Goal: Task Accomplishment & Management: Use online tool/utility

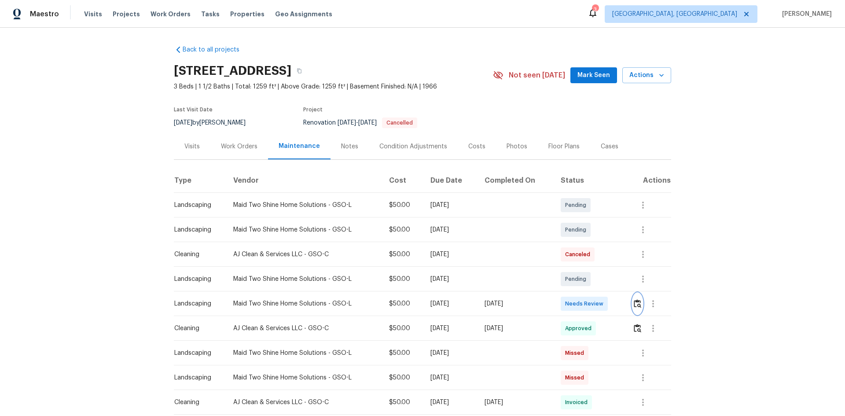
click at [601, 278] on button "button" at bounding box center [638, 303] width 10 height 21
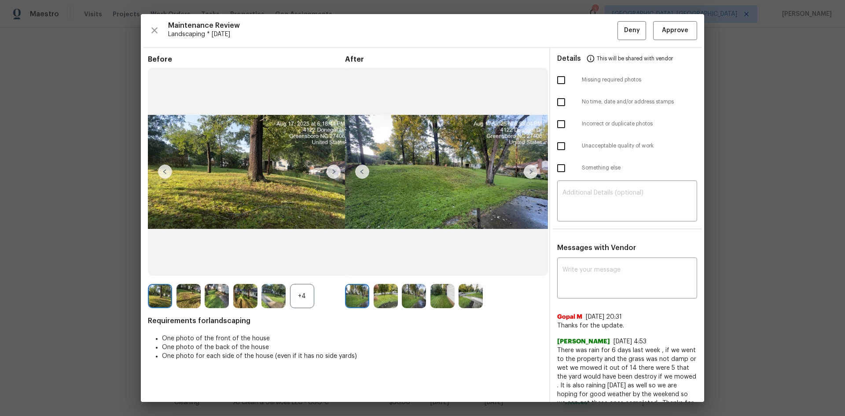
click at [560, 85] on input "checkbox" at bounding box center [561, 80] width 18 height 18
checkbox input "true"
click at [558, 146] on input "checkbox" at bounding box center [561, 146] width 18 height 18
checkbox input "true"
click at [601, 201] on textarea at bounding box center [627, 202] width 129 height 25
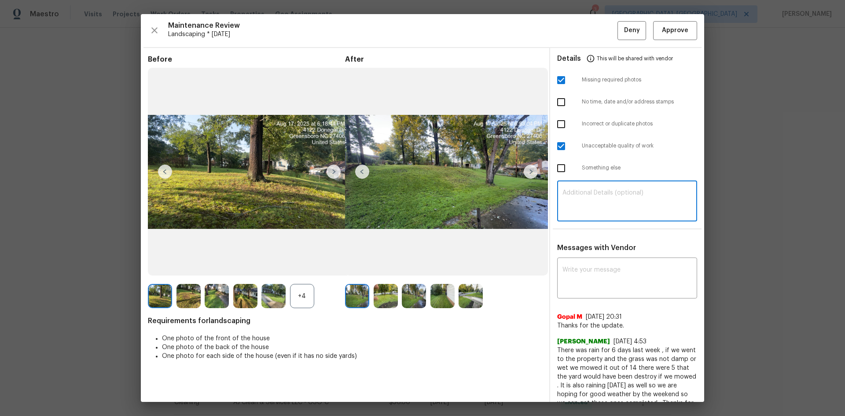
paste textarea "Maintenance Audit Team: Hello! Unfortunately, this landscaping visit completed …"
click at [601, 197] on textarea "Maintenance Audit Team: Hello! Unfortunately, this landscaping visit completed …" at bounding box center [627, 202] width 129 height 25
type textarea "Maintenance Audit Team: Hello! Unfortunately, this landscaping visit completed …"
click at [601, 274] on textarea at bounding box center [627, 279] width 129 height 25
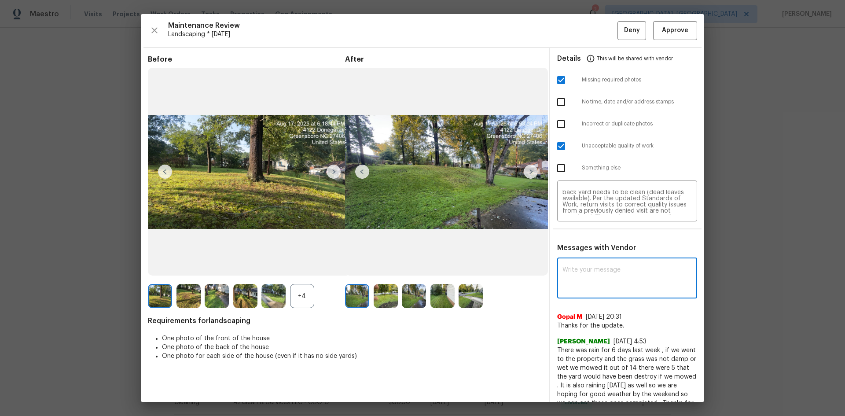
paste textarea "Maintenance Audit Team: Hello! Unfortunately, this landscaping visit completed …"
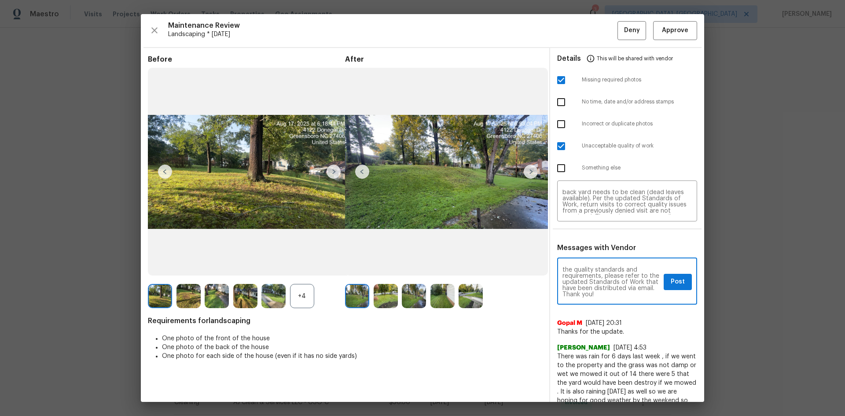
type textarea "Maintenance Audit Team: Hello! Unfortunately, this landscaping visit completed …"
click at [601, 278] on span "Post" at bounding box center [678, 281] width 14 height 11
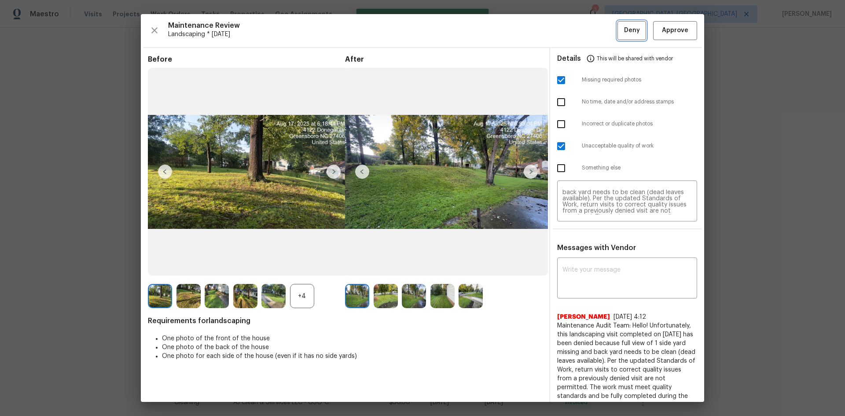
scroll to position [0, 0]
click at [601, 30] on span "Deny" at bounding box center [632, 30] width 16 height 11
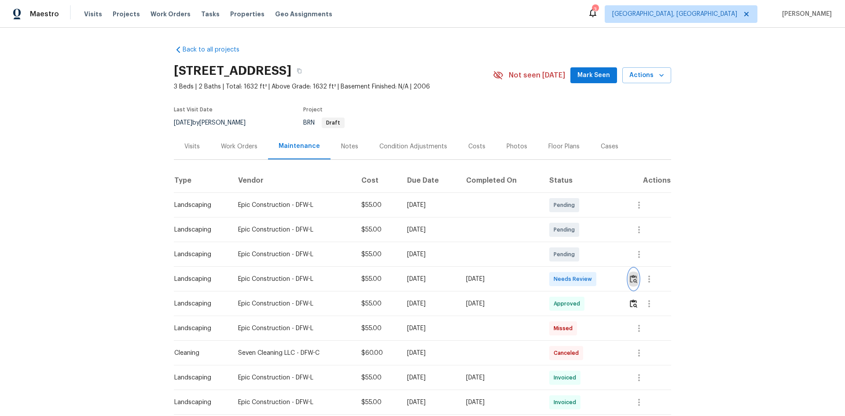
click at [601, 278] on button "button" at bounding box center [634, 279] width 10 height 21
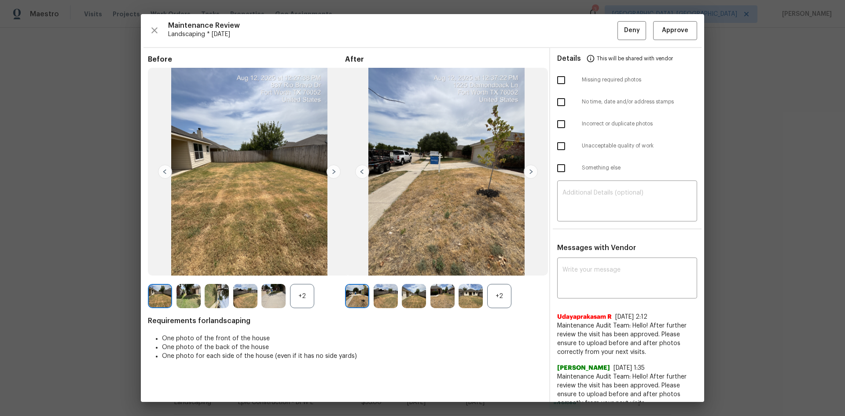
click at [562, 131] on input "checkbox" at bounding box center [561, 124] width 18 height 18
checkbox input "true"
click at [601, 202] on textarea at bounding box center [627, 202] width 129 height 25
paste textarea "Maintenance Audit Team: Hello! Unfortunately this landscaping visit completed o…"
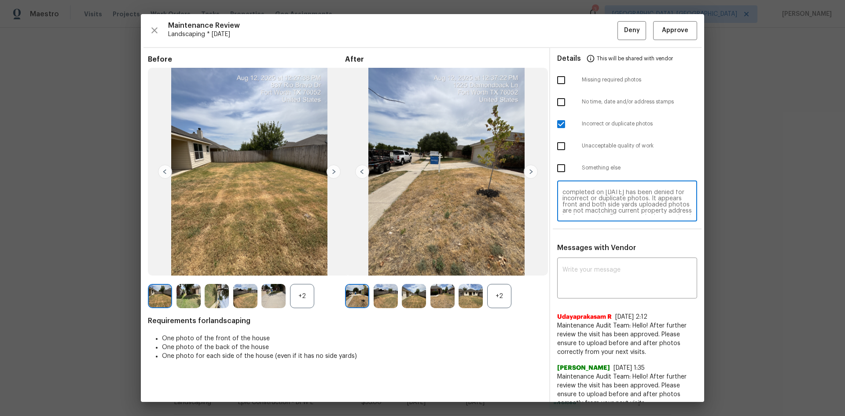
scroll to position [19, 0]
click at [601, 205] on textarea "Maintenance Audit Team: Hello! Unfortunately this landscaping visit completed o…" at bounding box center [627, 202] width 129 height 25
click at [601, 204] on textarea "Maintenance Audit Team: Hello! Unfortunately this landscaping visit completed o…" at bounding box center [627, 202] width 129 height 25
type textarea "Maintenance Audit Team: Hello! Unfortunately this landscaping visit completed o…"
click at [601, 273] on textarea at bounding box center [627, 279] width 129 height 25
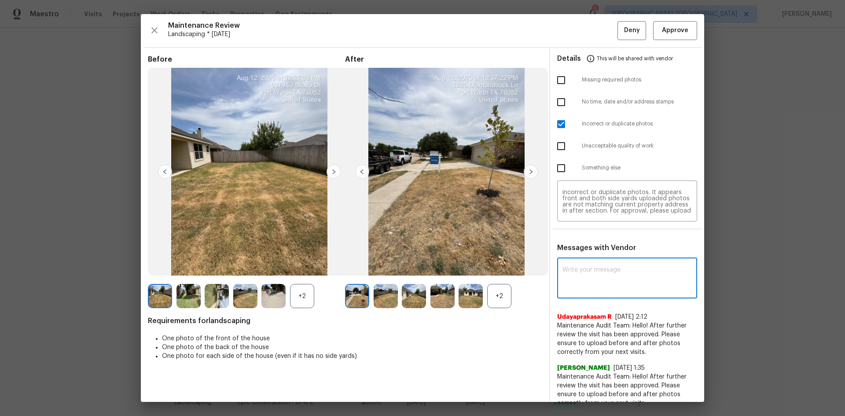
paste textarea "Maintenance Audit Team: Hello! Unfortunately this landscaping visit completed o…"
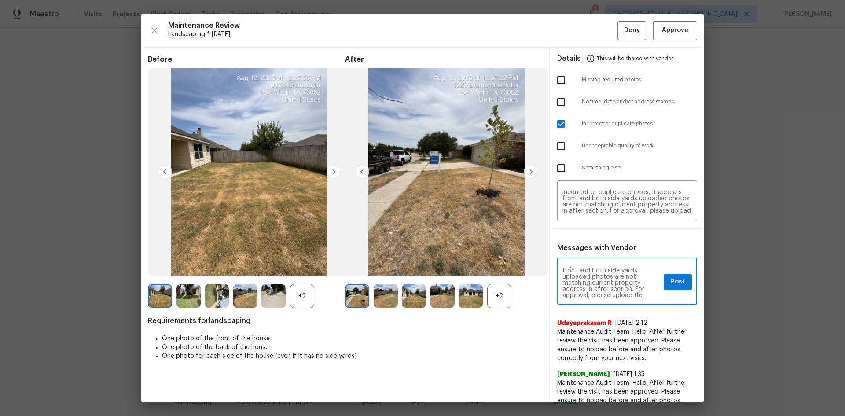
scroll to position [0, 0]
click at [601, 278] on textarea "Maintenance Audit Team: Hello! Unfortunately this landscaping visit completed o…" at bounding box center [612, 282] width 98 height 31
type textarea "Maintenance Audit Team: Hello! Unfortunately this landscaping visit completed o…"
click at [601, 278] on button "Post" at bounding box center [678, 282] width 28 height 16
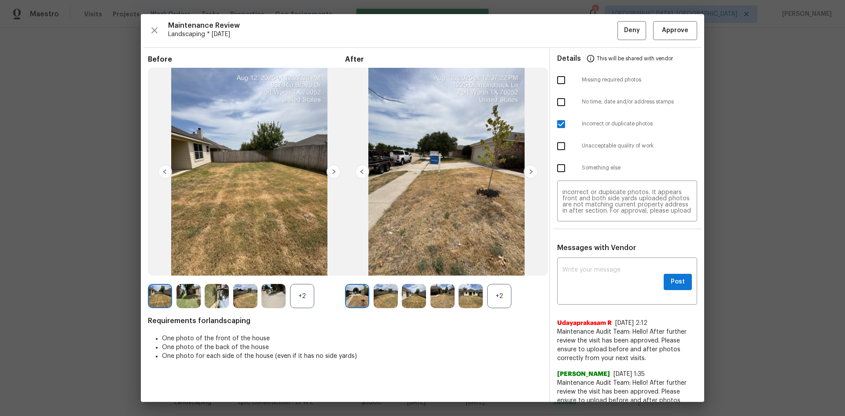
scroll to position [0, 0]
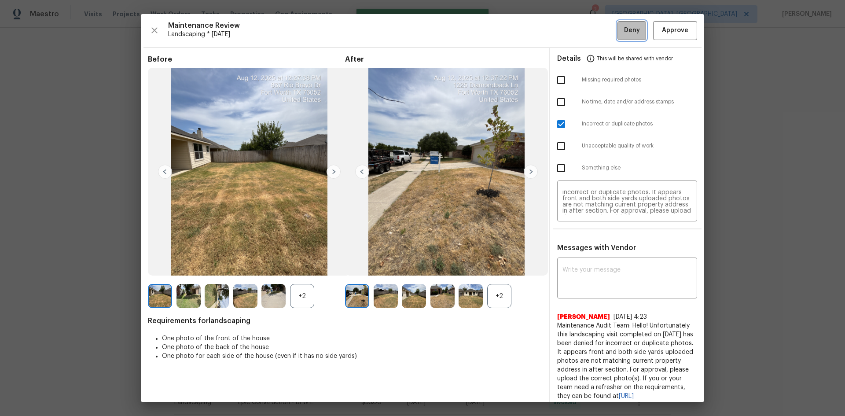
click at [601, 32] on span "Deny" at bounding box center [632, 30] width 16 height 11
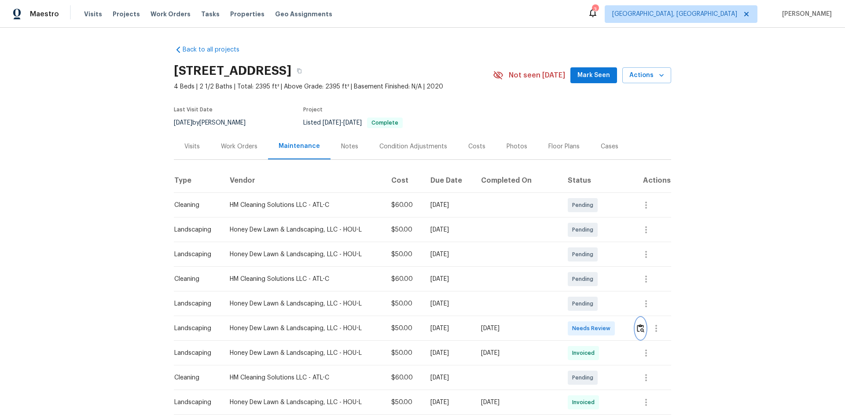
click at [601, 278] on img "button" at bounding box center [640, 328] width 7 height 8
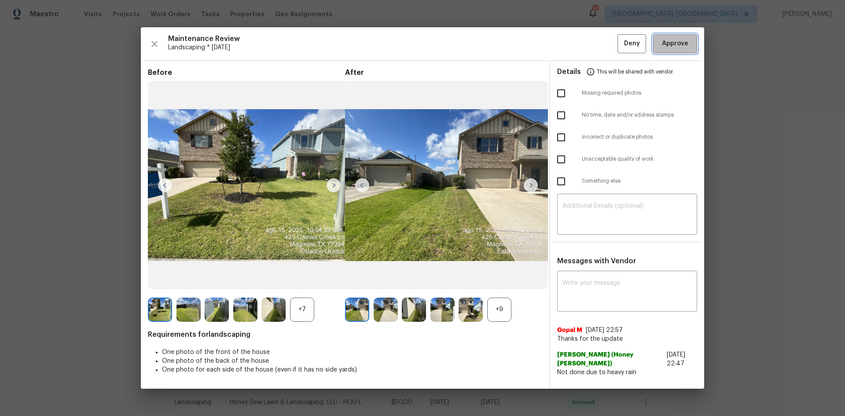
click at [601, 37] on button "Approve" at bounding box center [675, 43] width 44 height 19
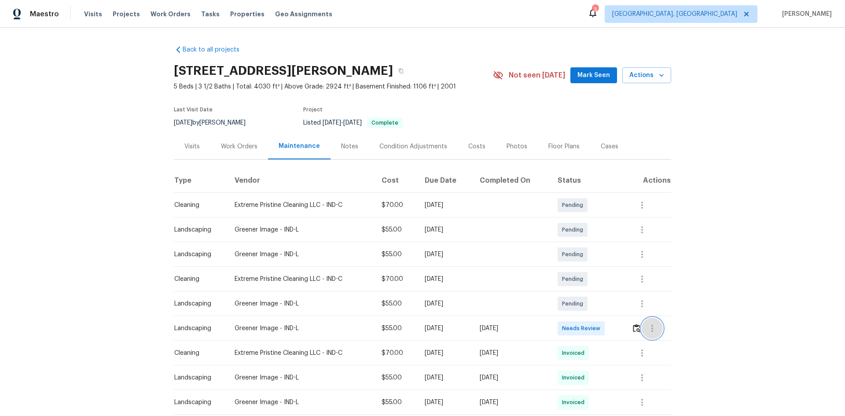
click at [601, 278] on button "button" at bounding box center [652, 328] width 21 height 21
click at [601, 278] on div at bounding box center [422, 208] width 845 height 416
click at [601, 278] on img "button" at bounding box center [636, 328] width 7 height 8
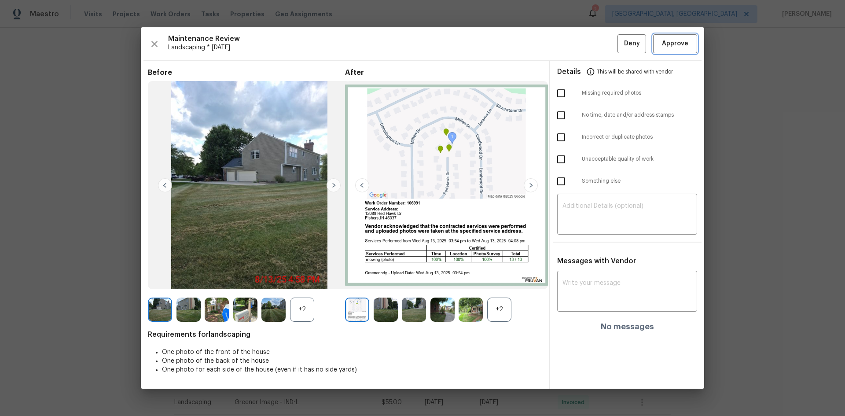
click at [601, 45] on span "Approve" at bounding box center [675, 43] width 26 height 11
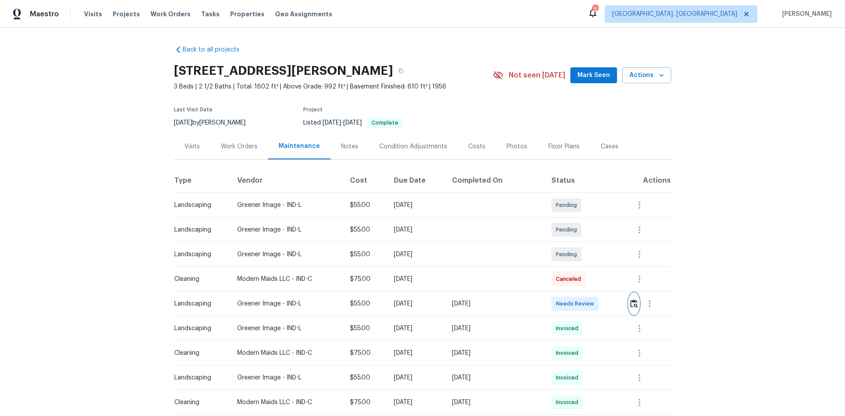
click at [601, 278] on button "button" at bounding box center [634, 303] width 10 height 21
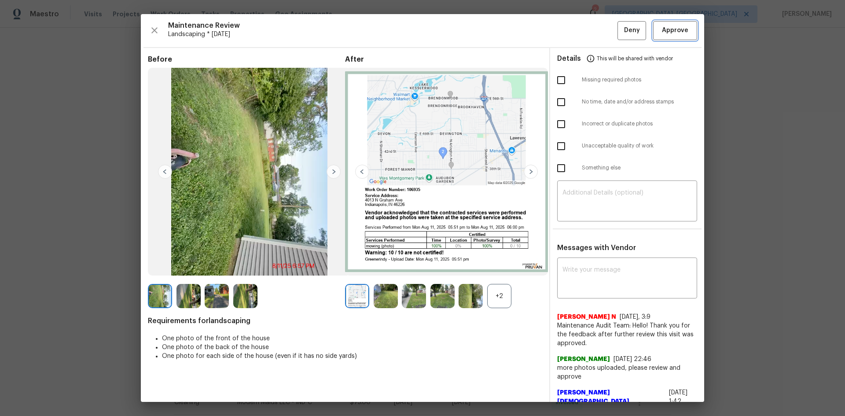
click at [601, 38] on button "Approve" at bounding box center [675, 30] width 44 height 19
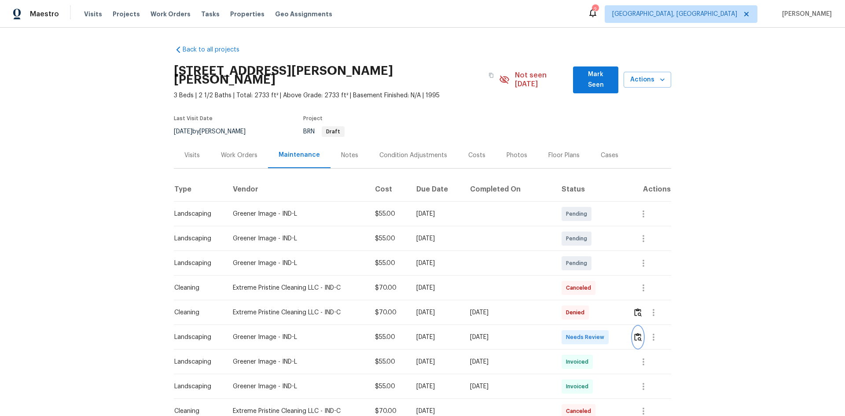
click at [601, 278] on img "button" at bounding box center [637, 337] width 7 height 8
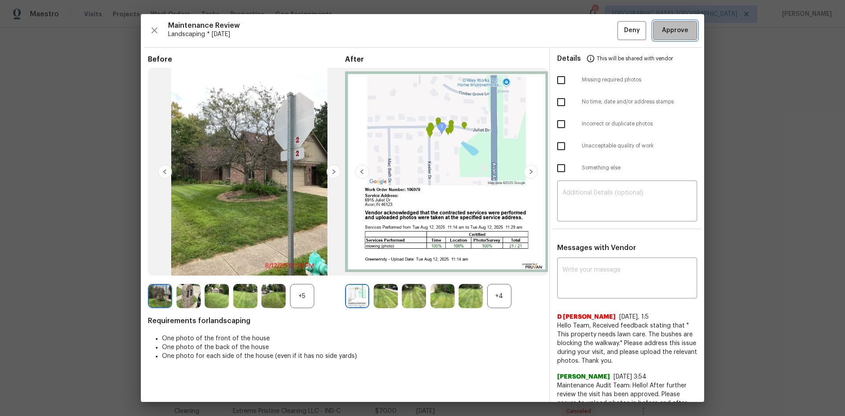
click at [601, 23] on button "Approve" at bounding box center [675, 30] width 44 height 19
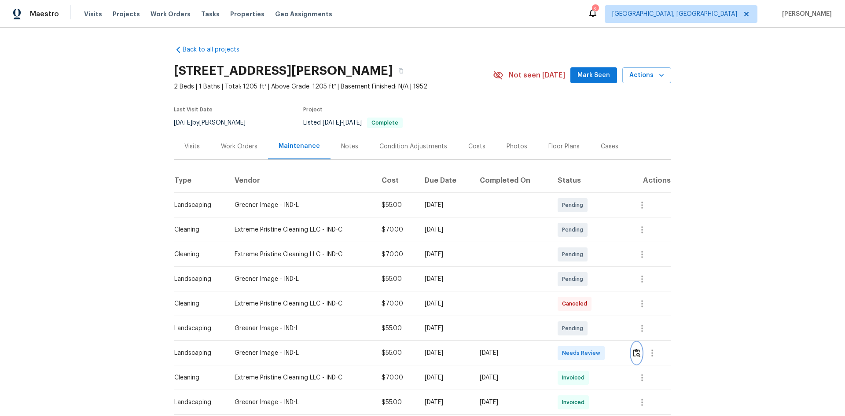
click at [455, 266] on img "button" at bounding box center [636, 353] width 7 height 8
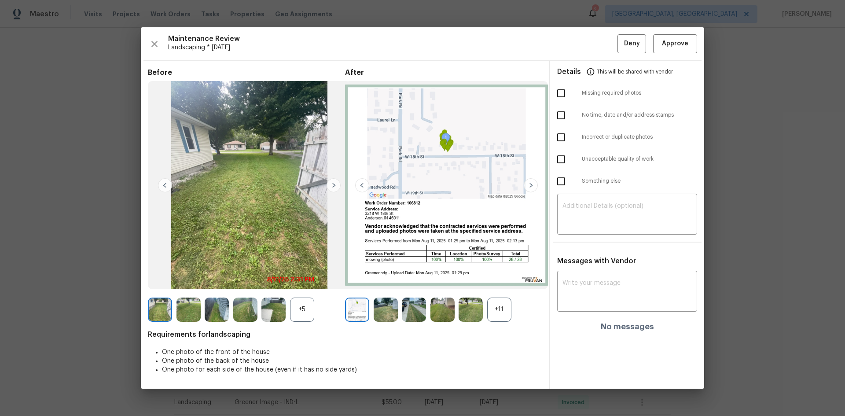
click at [455, 33] on div "Maintenance Review Landscaping * [DATE] Deny Approve Before +5 After +11 Requir…" at bounding box center [423, 207] width 564 height 361
click at [455, 42] on span "Approve" at bounding box center [675, 43] width 26 height 11
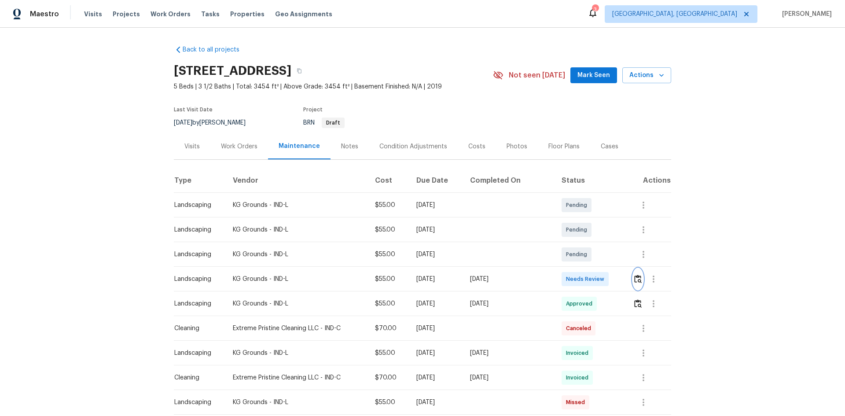
click at [601, 278] on img "button" at bounding box center [637, 279] width 7 height 8
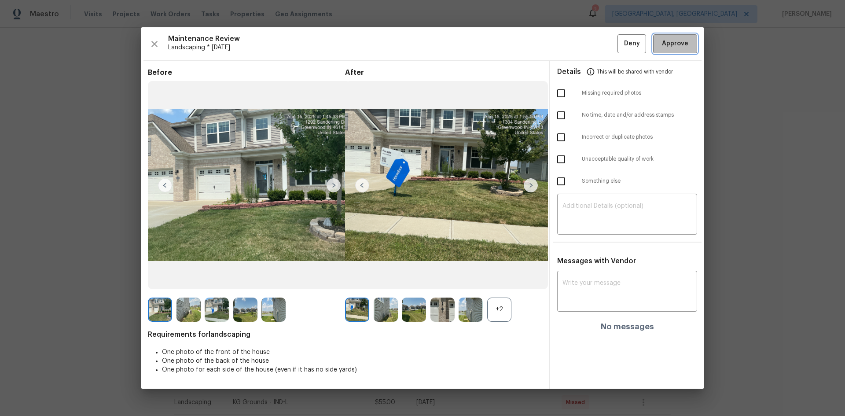
click at [601, 41] on span "Approve" at bounding box center [675, 43] width 26 height 11
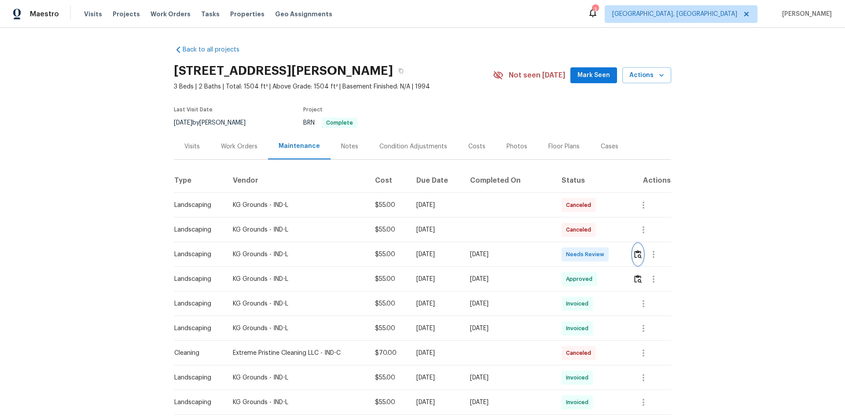
click at [601, 253] on img "button" at bounding box center [637, 254] width 7 height 8
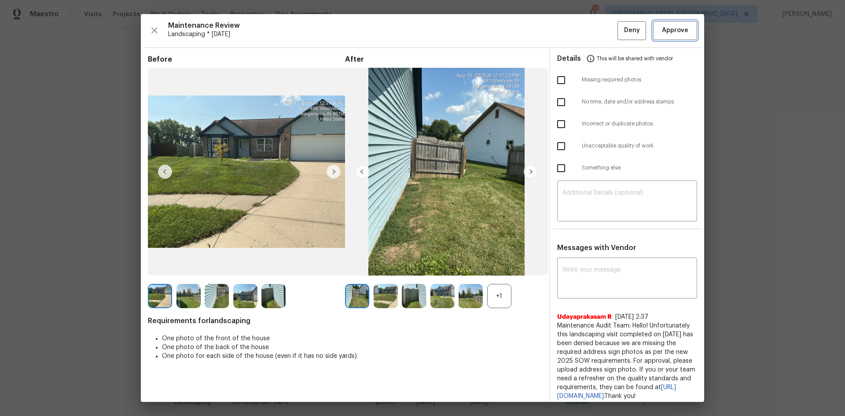
click at [601, 29] on span "Approve" at bounding box center [675, 30] width 26 height 11
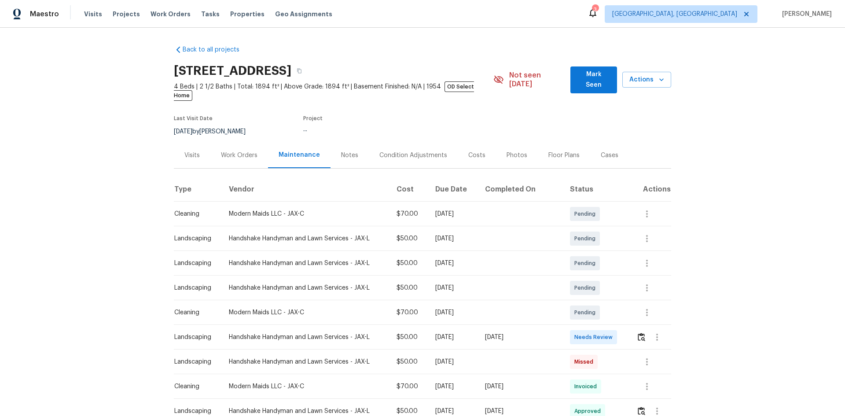
click at [601, 278] on div at bounding box center [654, 337] width 34 height 21
click at [601, 278] on img "button" at bounding box center [641, 337] width 7 height 8
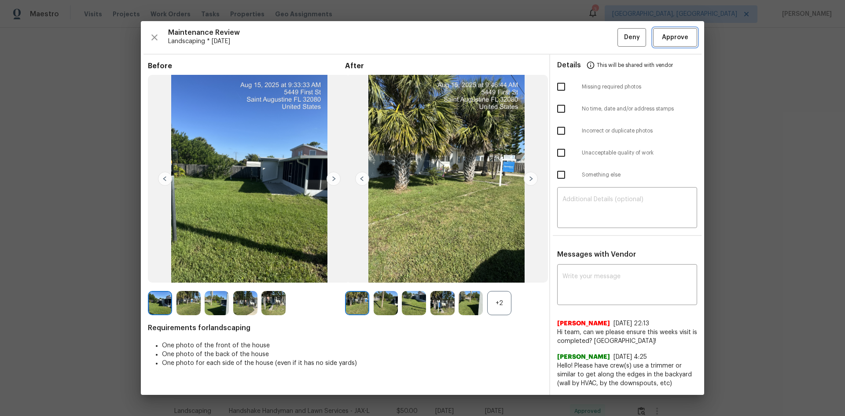
click at [601, 40] on span "Approve" at bounding box center [675, 37] width 26 height 11
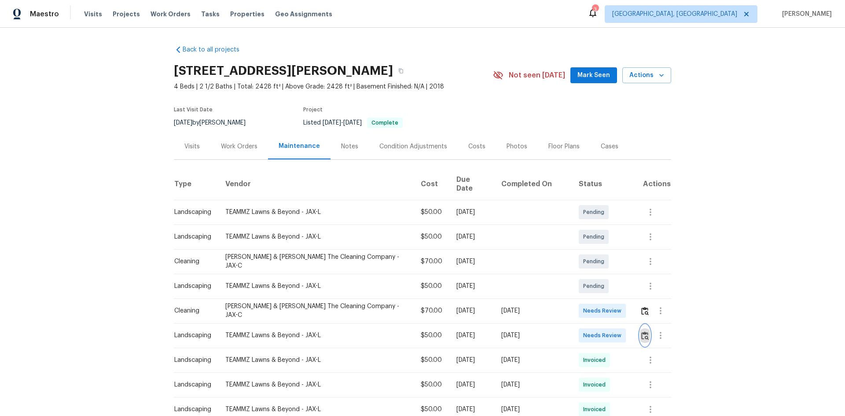
click at [601, 278] on img "button" at bounding box center [644, 336] width 7 height 8
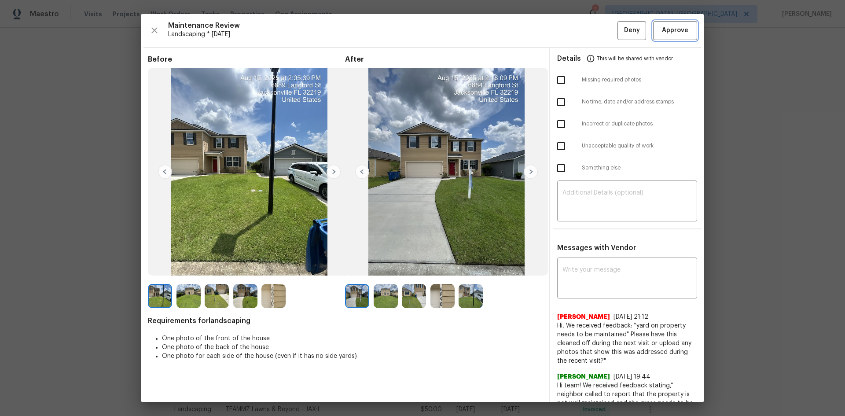
click at [601, 29] on span "Approve" at bounding box center [675, 30] width 26 height 11
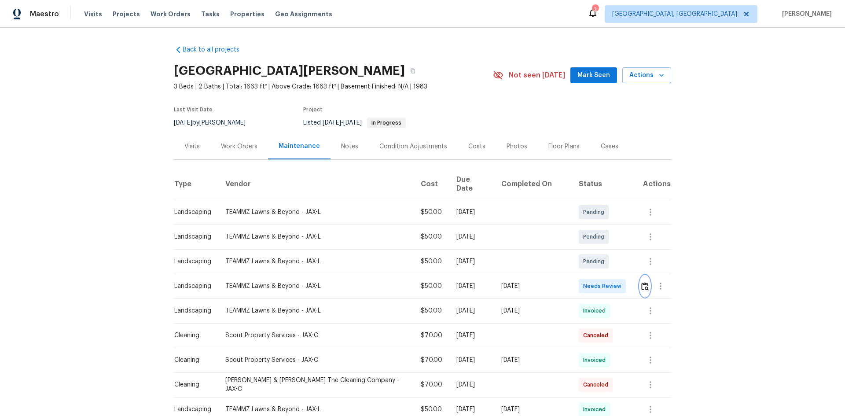
click at [601, 278] on img "button" at bounding box center [644, 286] width 7 height 8
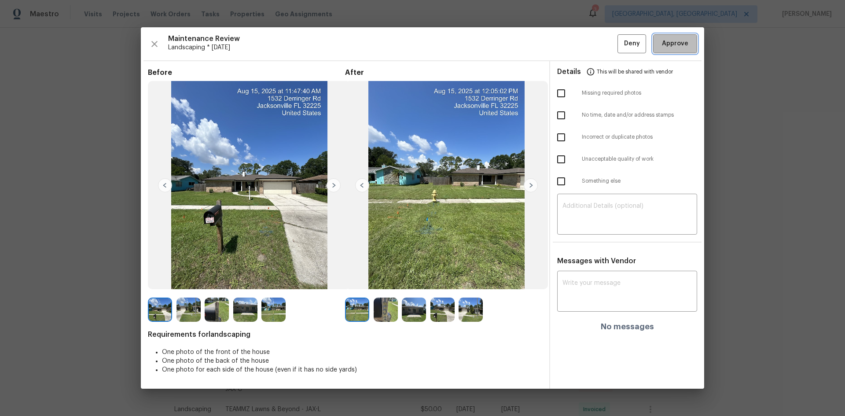
click at [601, 42] on span "Approve" at bounding box center [675, 43] width 26 height 11
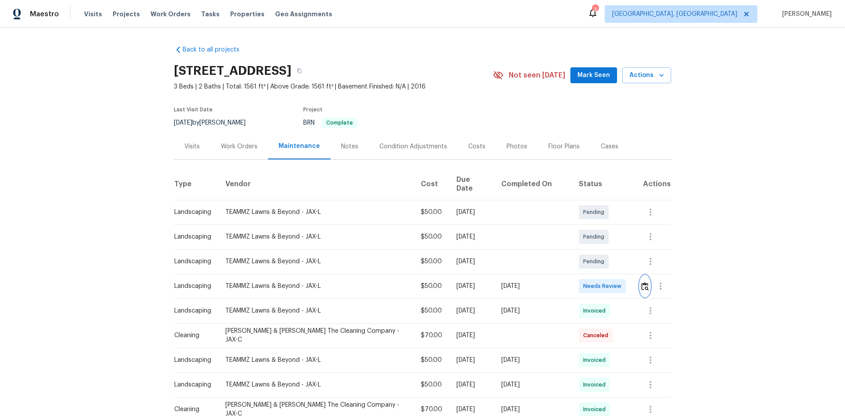
click at [601, 278] on button "button" at bounding box center [645, 286] width 10 height 21
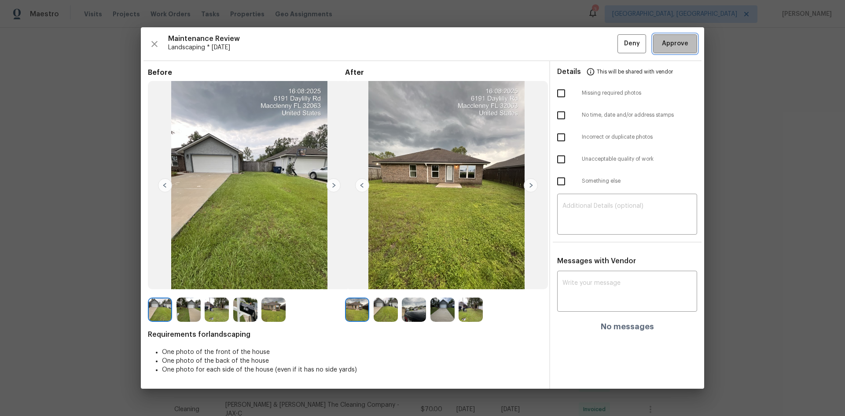
click at [601, 44] on span "Approve" at bounding box center [675, 43] width 26 height 11
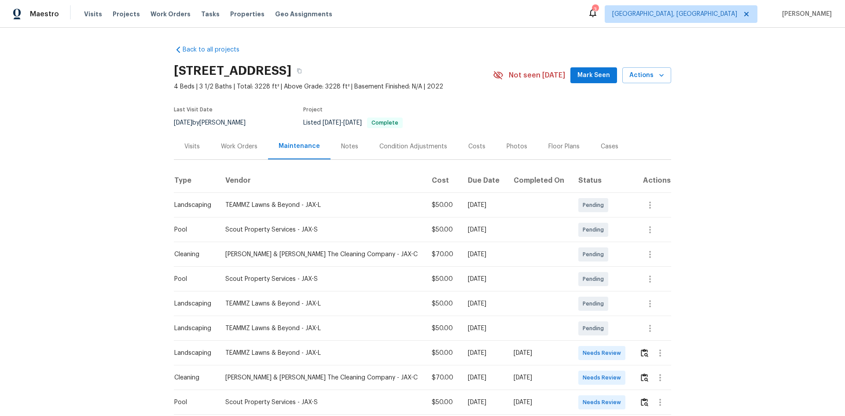
scroll to position [44, 0]
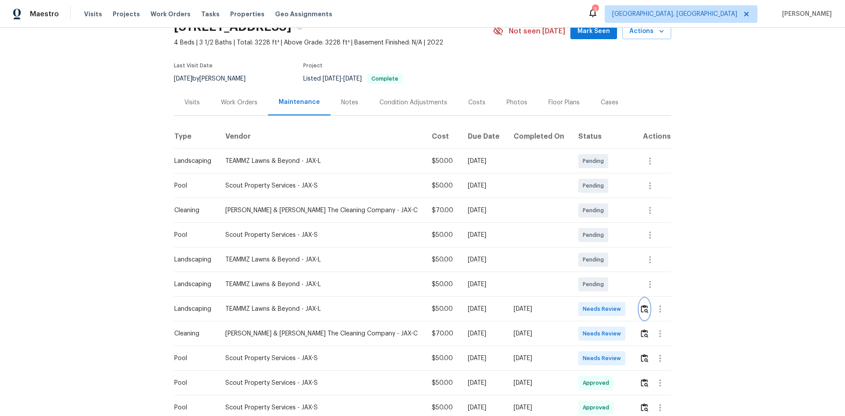
click at [601, 278] on img "button" at bounding box center [644, 309] width 7 height 8
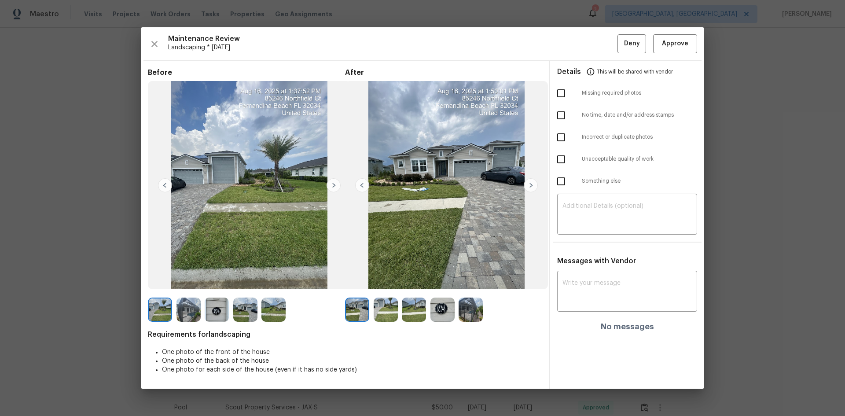
click at [601, 56] on div "Maintenance Review Landscaping * [DATE] Deny Approve Before After Requirements …" at bounding box center [423, 207] width 564 height 361
click at [601, 43] on span "Approve" at bounding box center [675, 43] width 26 height 11
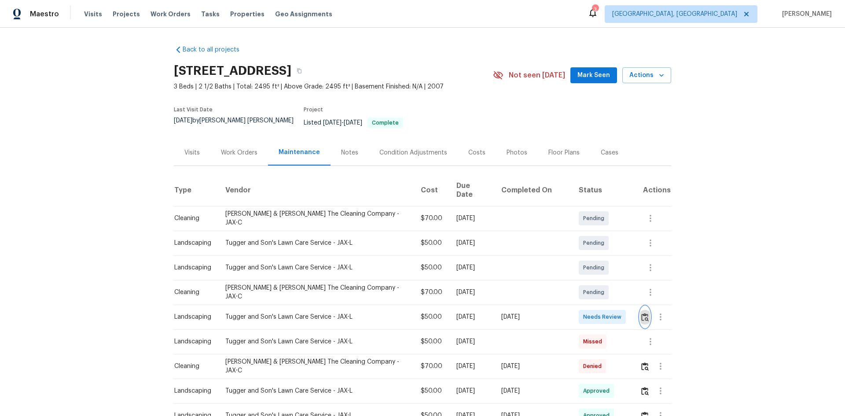
click at [601, 278] on img "button" at bounding box center [644, 317] width 7 height 8
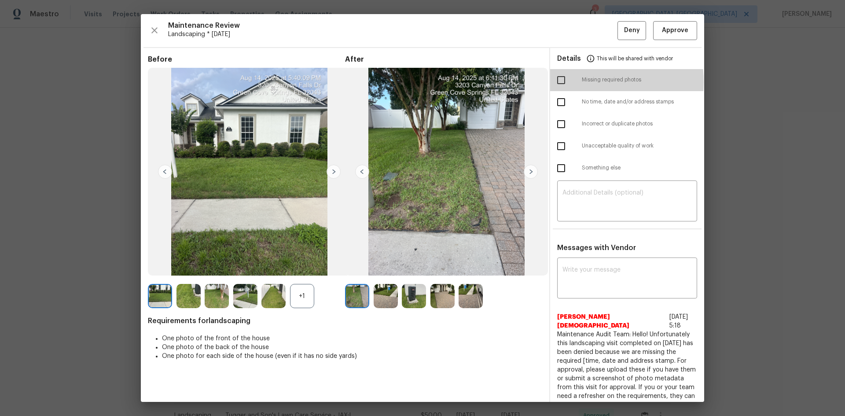
click at [560, 82] on input "checkbox" at bounding box center [561, 80] width 18 height 18
checkbox input "true"
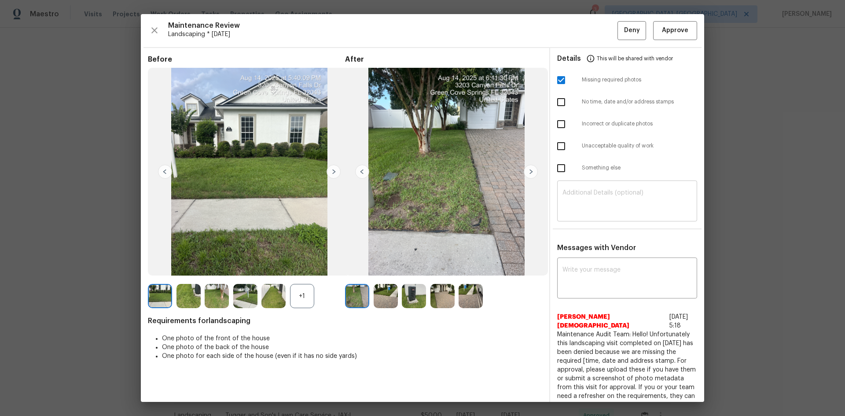
click at [589, 197] on textarea at bounding box center [627, 202] width 129 height 25
paste textarea "Maintenance Audit Team: Hello! Unfortunately, this landscaping visit completed …"
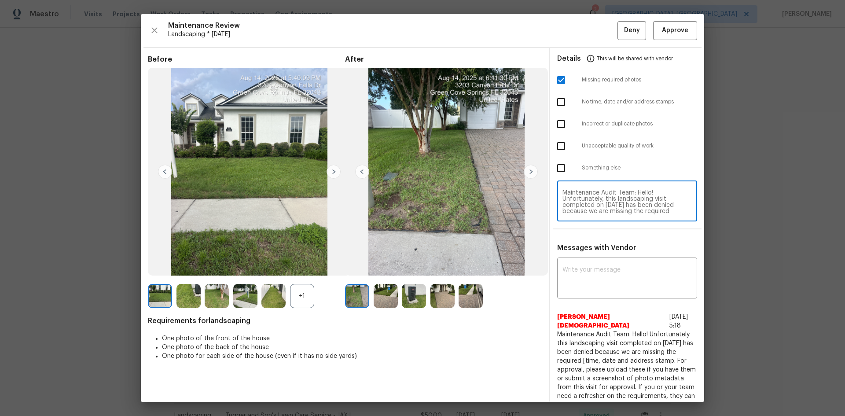
click at [601, 200] on textarea "Maintenance Audit Team: Hello! Unfortunately, this landscaping visit completed …" at bounding box center [627, 202] width 129 height 25
type textarea "Maintenance Audit Team: Hello! Unfortunately, this landscaping visit completed …"
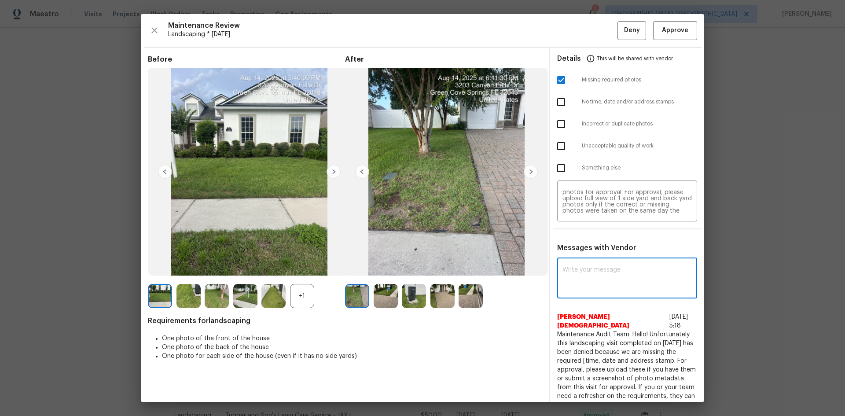
click at [601, 271] on textarea at bounding box center [627, 279] width 129 height 25
paste textarea "Maintenance Audit Team: Hello! Unfortunately, this landscaping visit completed …"
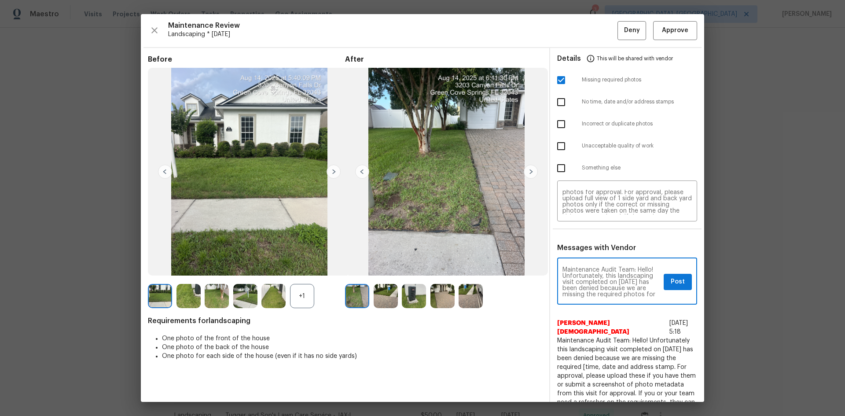
scroll to position [129, 0]
type textarea "Maintenance Audit Team: Hello! Unfortunately, this landscaping visit completed …"
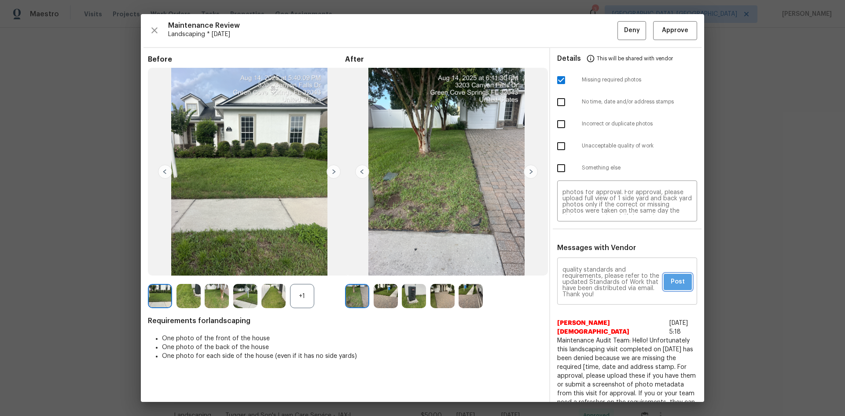
click at [601, 278] on button "Post" at bounding box center [678, 282] width 28 height 16
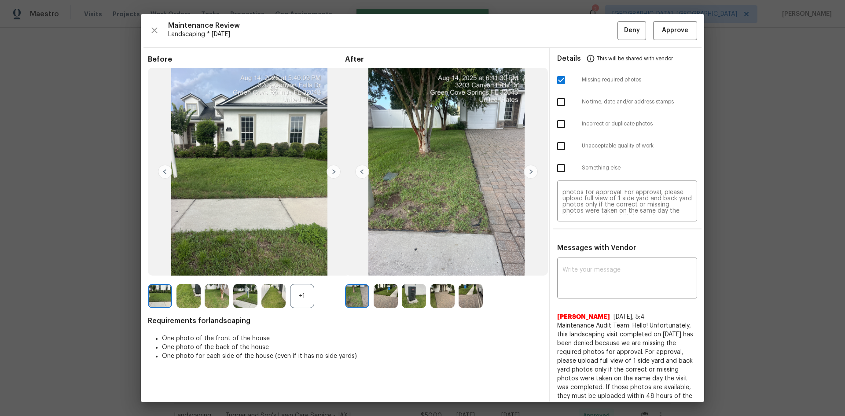
scroll to position [0, 0]
click at [601, 33] on span "Deny" at bounding box center [632, 30] width 16 height 11
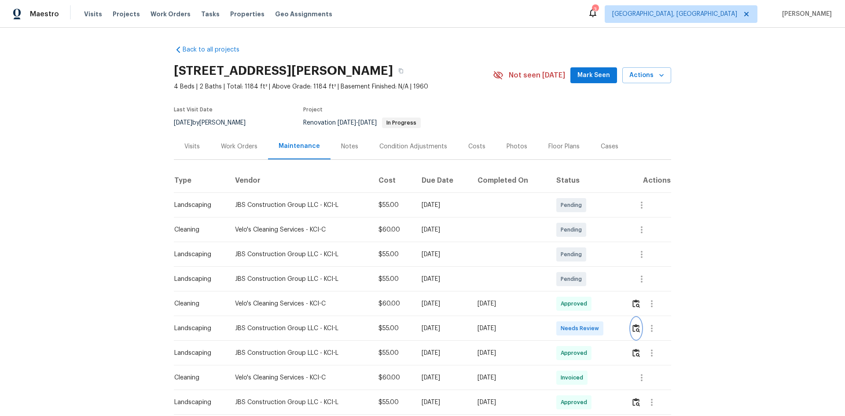
click at [601, 278] on img "button" at bounding box center [636, 328] width 7 height 8
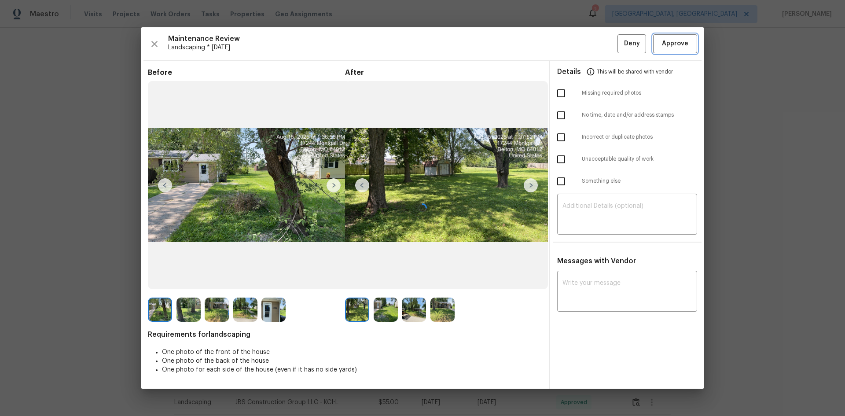
click at [601, 52] on button "Approve" at bounding box center [675, 43] width 44 height 19
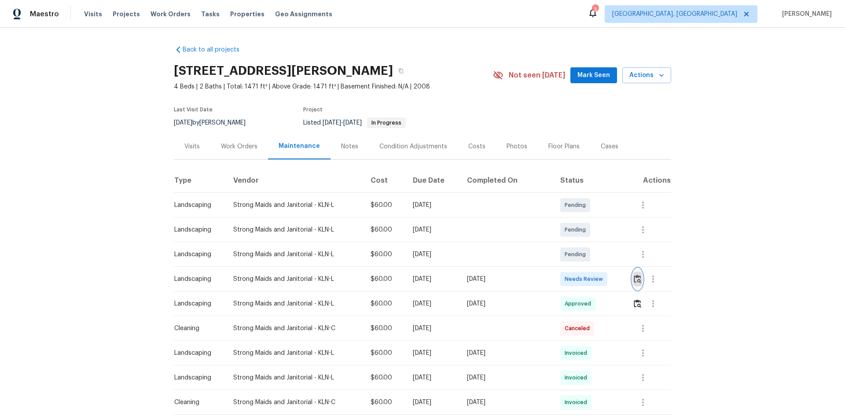
click at [601, 278] on img "button" at bounding box center [637, 279] width 7 height 8
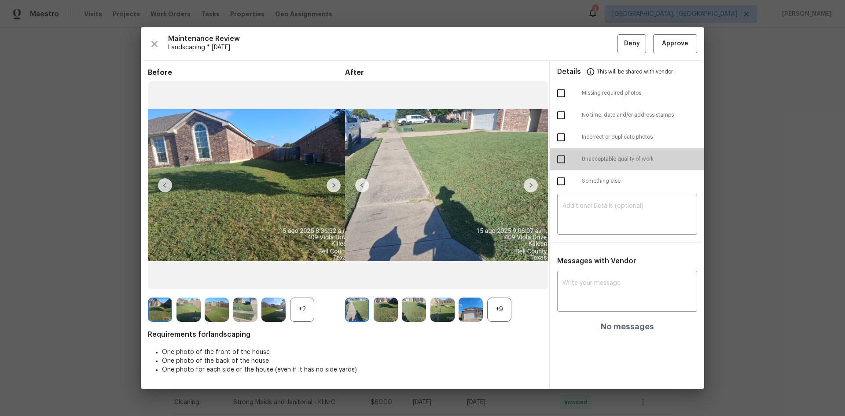
click at [567, 159] on input "checkbox" at bounding box center [561, 159] width 18 height 18
checkbox input "true"
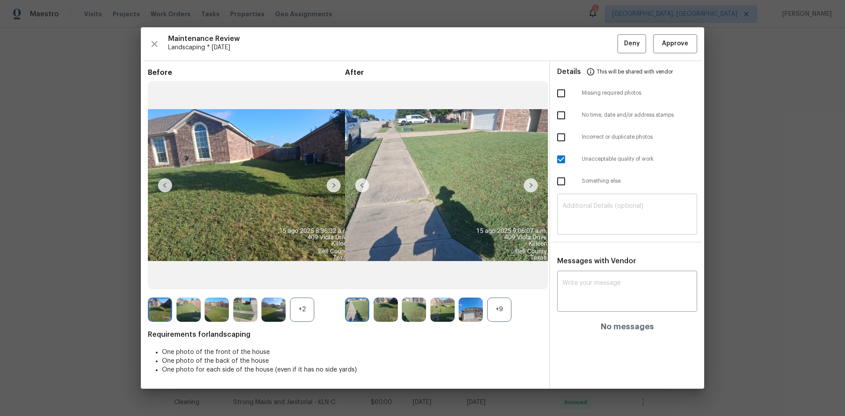
click at [601, 223] on textarea at bounding box center [627, 215] width 129 height 25
paste textarea "Maintenance Audit Team: Hello! Unfortunately, this landscaping visit completed …"
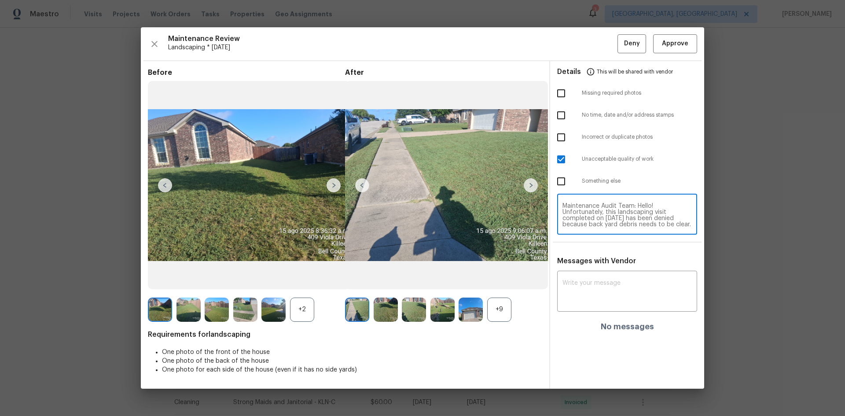
scroll to position [80, 0]
type textarea "Maintenance Audit Team: Hello! Unfortunately, this landscaping visit completed …"
click at [601, 278] on textarea at bounding box center [627, 292] width 129 height 25
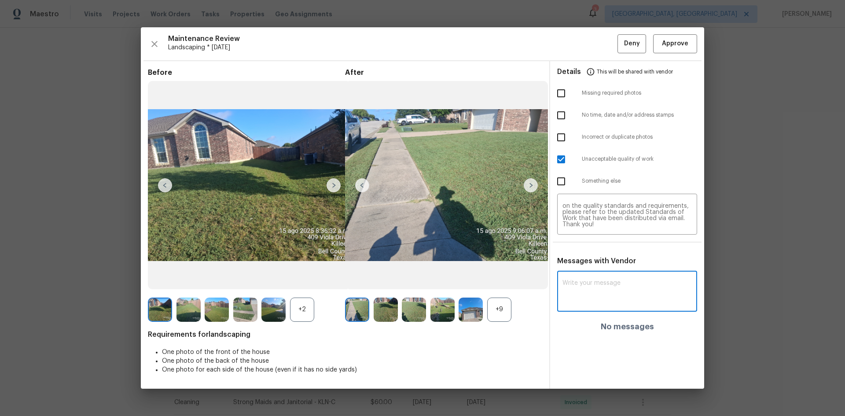
paste textarea "Maintenance Audit Team: Hello! Unfortunately, this landscaping visit completed …"
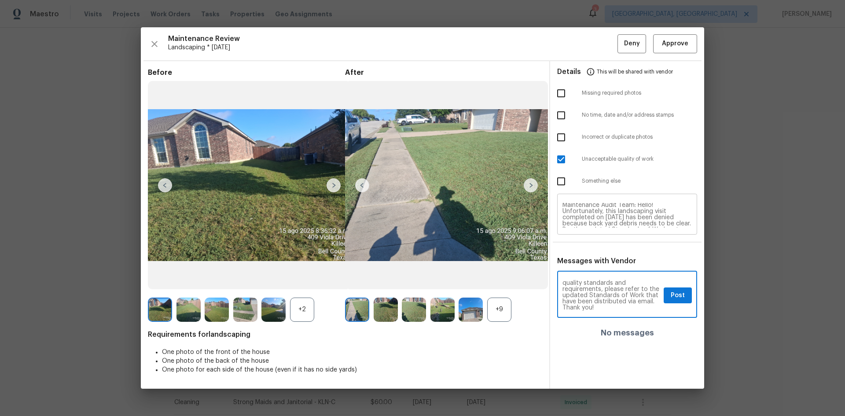
scroll to position [0, 0]
type textarea "Maintenance Audit Team: Hello! Unfortunately, this landscaping visit completed …"
click at [601, 218] on textarea "Maintenance Audit Team: Hello! Unfortunately, this landscaping visit completed …" at bounding box center [627, 215] width 129 height 25
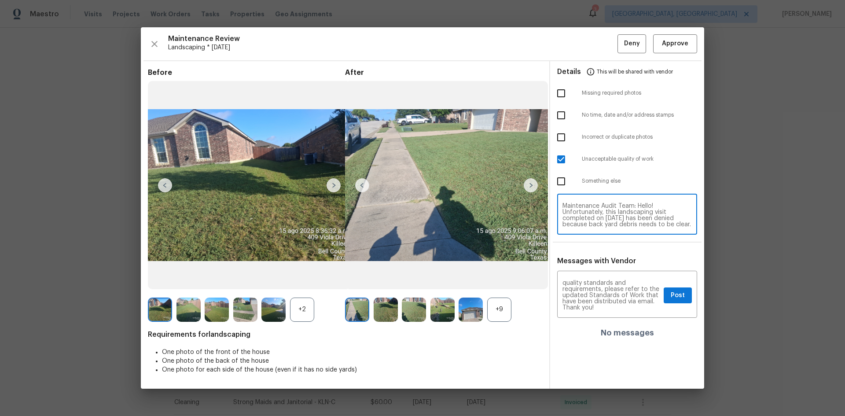
scroll to position [6, 0]
drag, startPoint x: 678, startPoint y: 293, endPoint x: 655, endPoint y: 94, distance: 200.4
click at [601, 278] on span "Post" at bounding box center [678, 295] width 14 height 11
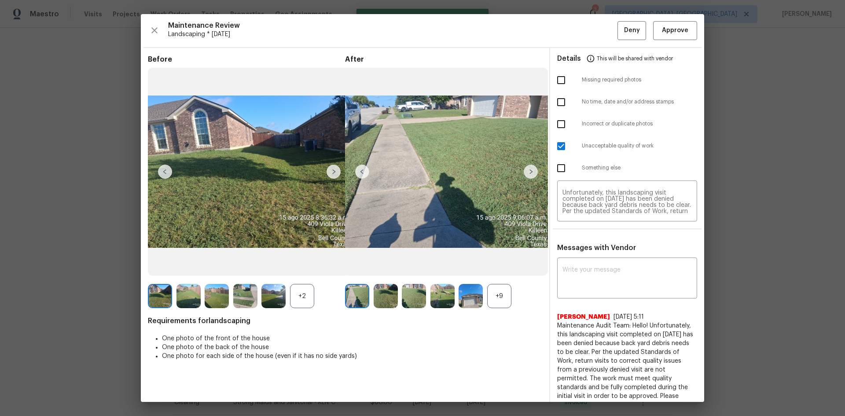
click at [601, 42] on div "Maintenance Review Landscaping * Mon, Aug 11 Deny Approve Before +2 After +9 Re…" at bounding box center [423, 208] width 564 height 388
click at [601, 29] on span "Deny" at bounding box center [632, 30] width 16 height 11
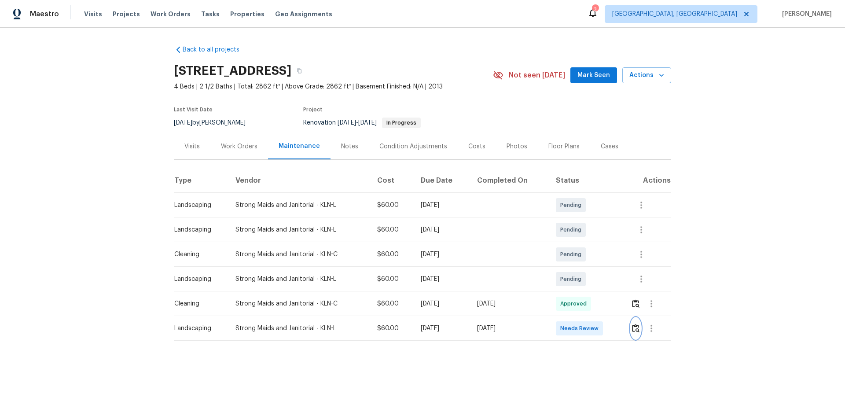
click at [601, 278] on img "button" at bounding box center [635, 328] width 7 height 8
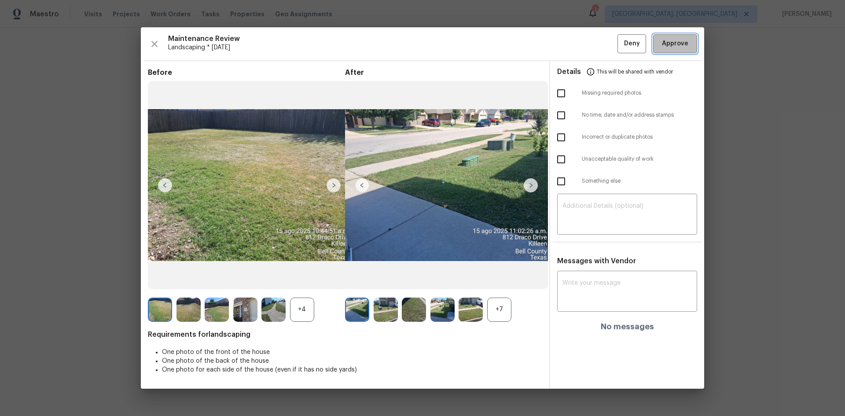
click at [601, 45] on span "Approve" at bounding box center [675, 43] width 26 height 11
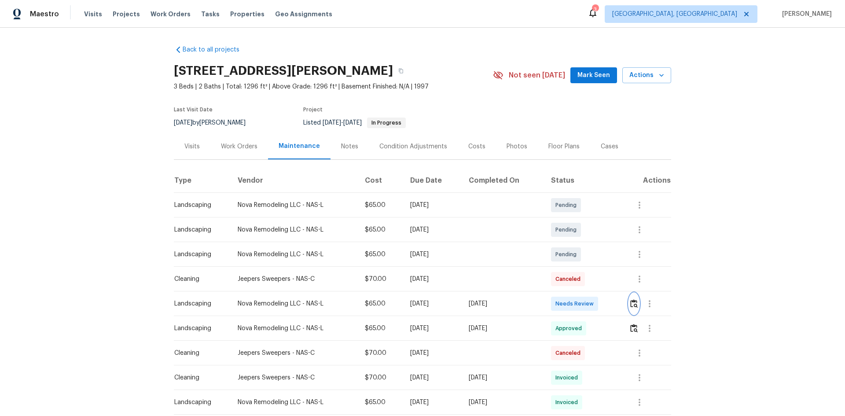
click at [601, 278] on img "button" at bounding box center [633, 303] width 7 height 8
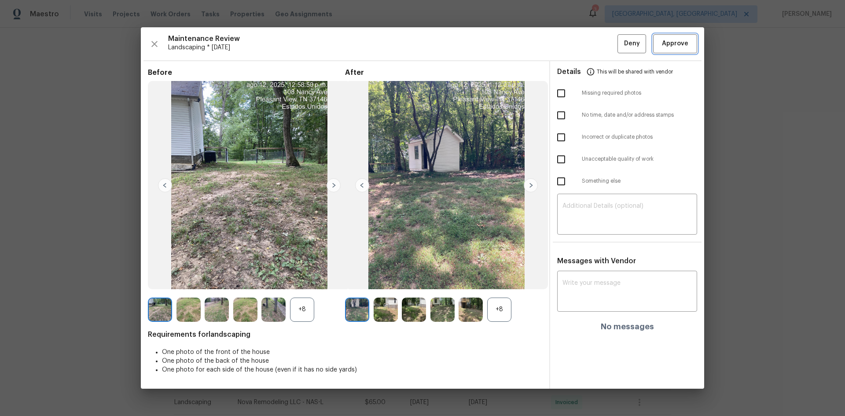
click at [601, 44] on span "Approve" at bounding box center [675, 43] width 26 height 11
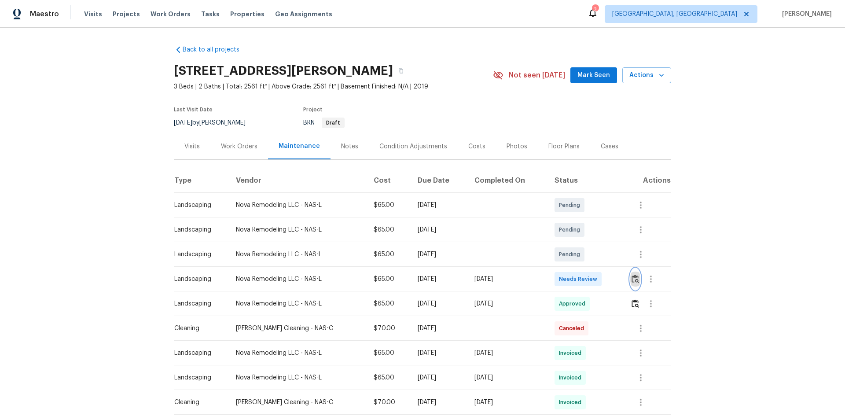
click at [601, 278] on img "button" at bounding box center [635, 279] width 7 height 8
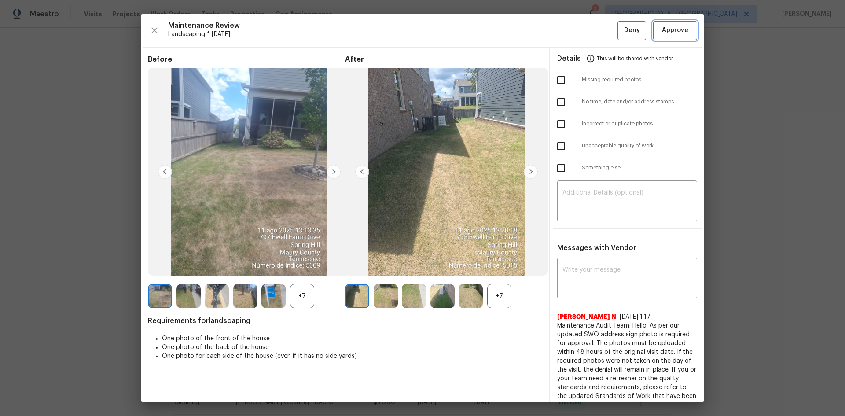
click at [601, 33] on span "Approve" at bounding box center [675, 30] width 26 height 11
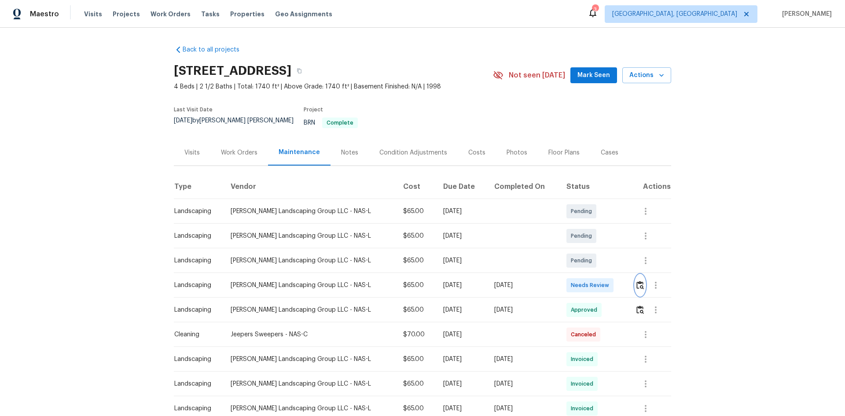
click at [455, 266] on img "button" at bounding box center [640, 285] width 7 height 8
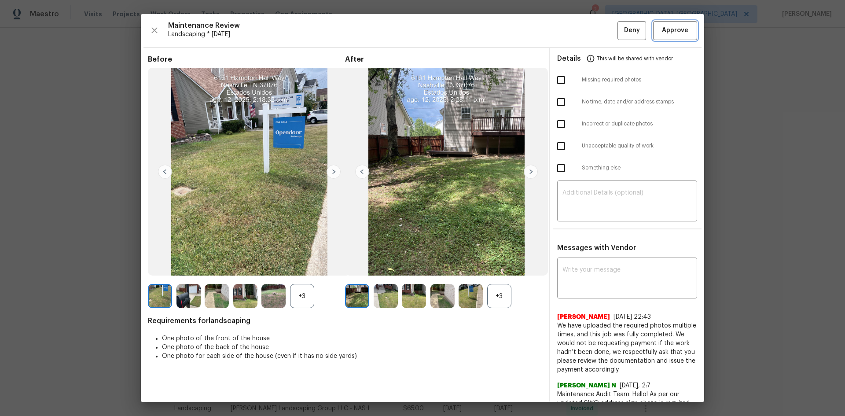
click at [455, 34] on span "Approve" at bounding box center [675, 30] width 26 height 11
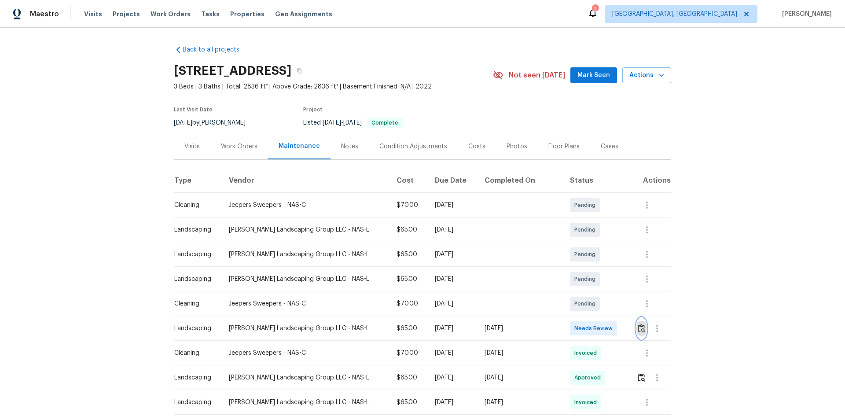
click at [601, 278] on img "button" at bounding box center [641, 328] width 7 height 8
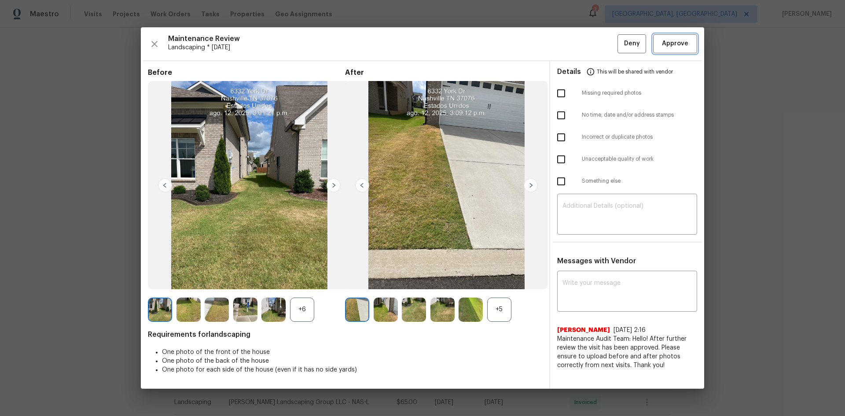
click at [601, 41] on span "Approve" at bounding box center [675, 43] width 26 height 11
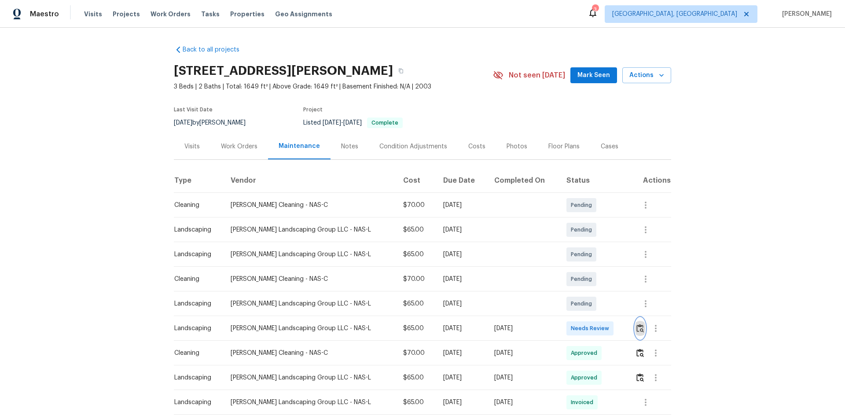
click at [455, 266] on img "button" at bounding box center [640, 328] width 7 height 8
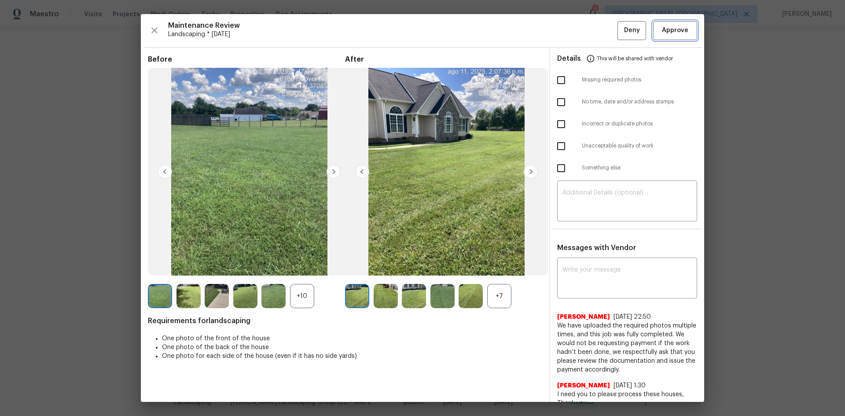
click at [455, 36] on button "Approve" at bounding box center [675, 30] width 44 height 19
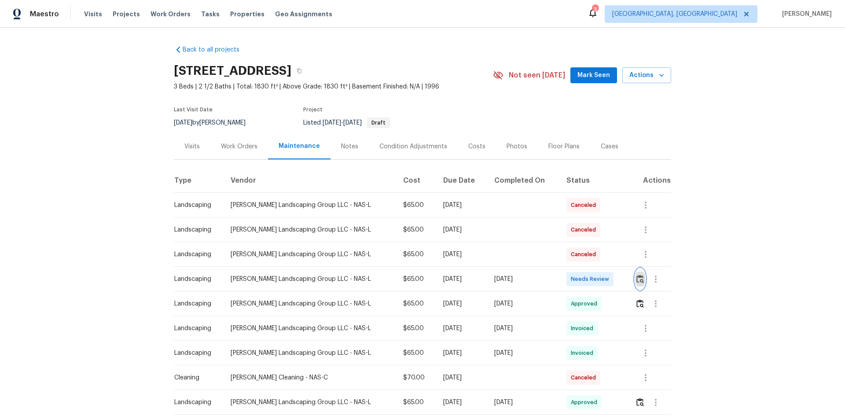
click at [601, 278] on img "button" at bounding box center [640, 279] width 7 height 8
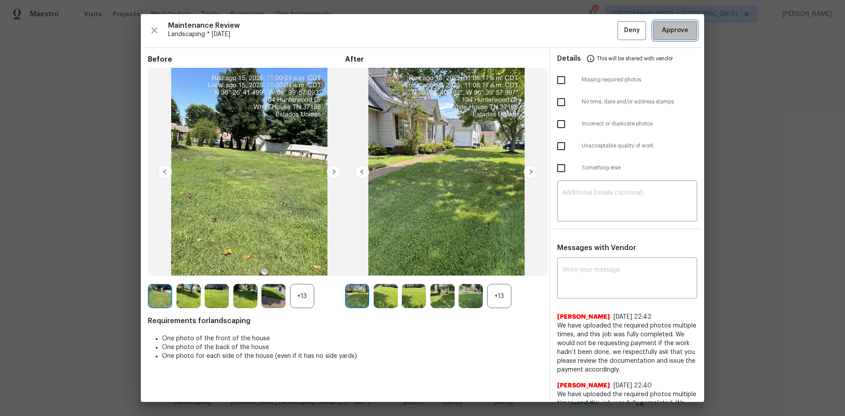
click at [601, 34] on span "Approve" at bounding box center [675, 30] width 26 height 11
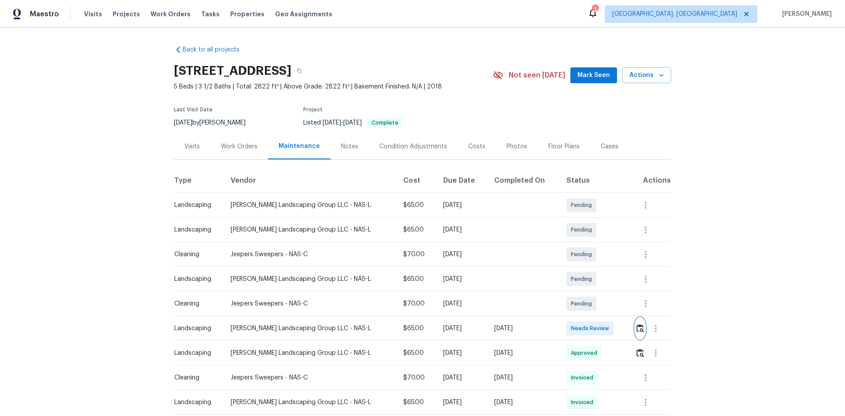
click at [601, 278] on img "button" at bounding box center [640, 328] width 7 height 8
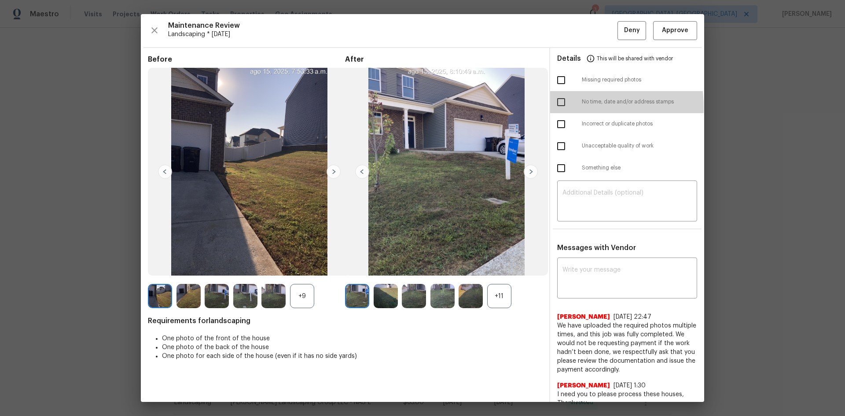
click at [560, 107] on input "checkbox" at bounding box center [561, 102] width 18 height 18
checkbox input "true"
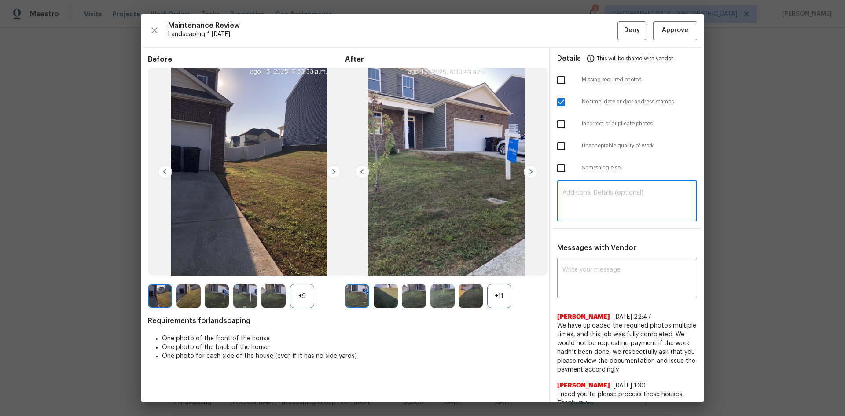
click at [601, 203] on textarea at bounding box center [627, 202] width 129 height 25
paste textarea "Maintenance Audit Team: Hello! Unfortunately, this landscaping visit completed …"
type textarea "Maintenance Audit Team: Hello! Unfortunately, this landscaping visit completed …"
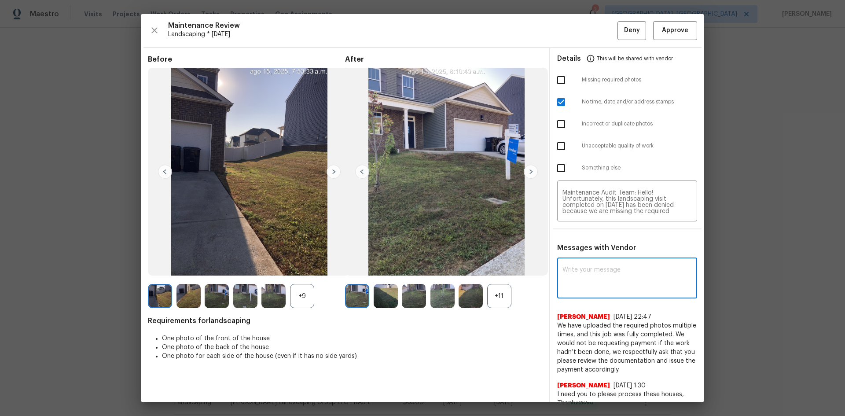
click at [601, 278] on textarea at bounding box center [627, 279] width 129 height 25
paste textarea "Maintenance Audit Team: Hello! Unfortunately, this landscaping visit completed …"
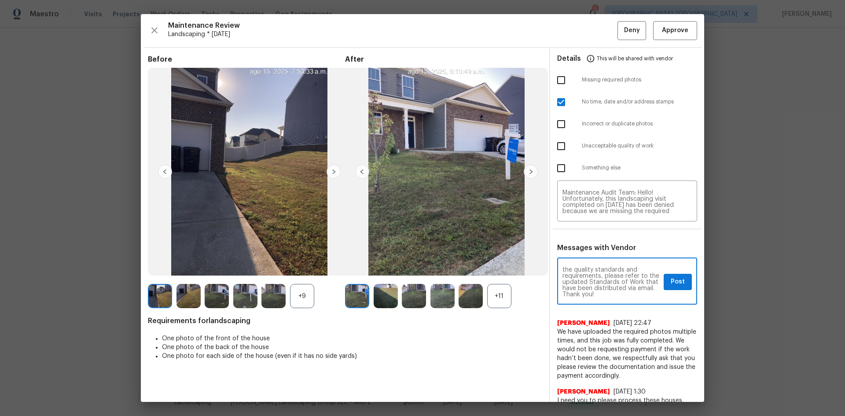
type textarea "Maintenance Audit Team: Hello! Unfortunately, this landscaping visit completed …"
click at [601, 278] on button "Post" at bounding box center [678, 282] width 28 height 16
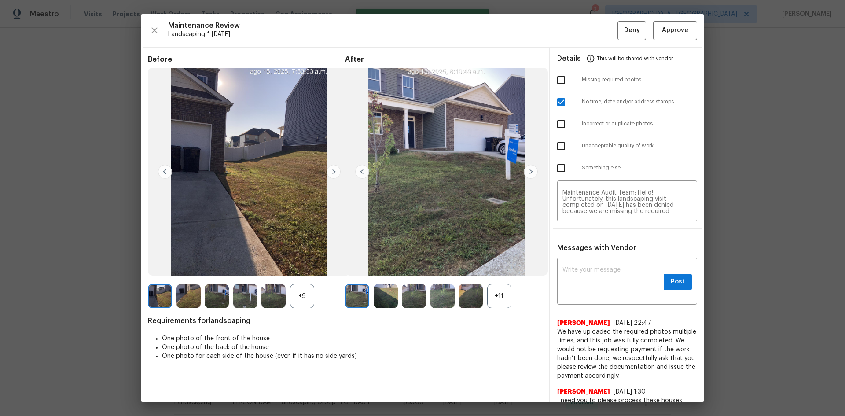
scroll to position [0, 0]
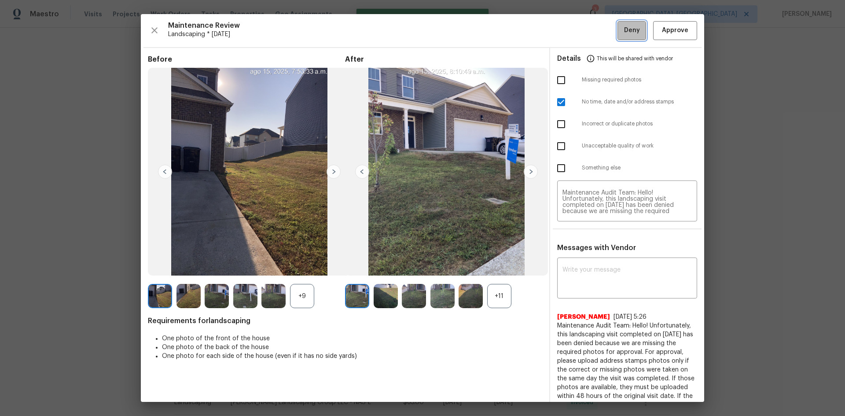
click at [601, 32] on span "Deny" at bounding box center [632, 30] width 16 height 11
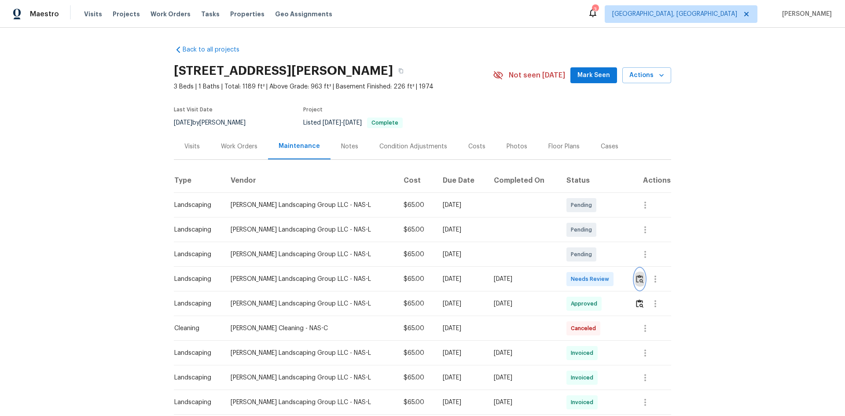
click at [455, 266] on img "button" at bounding box center [639, 279] width 7 height 8
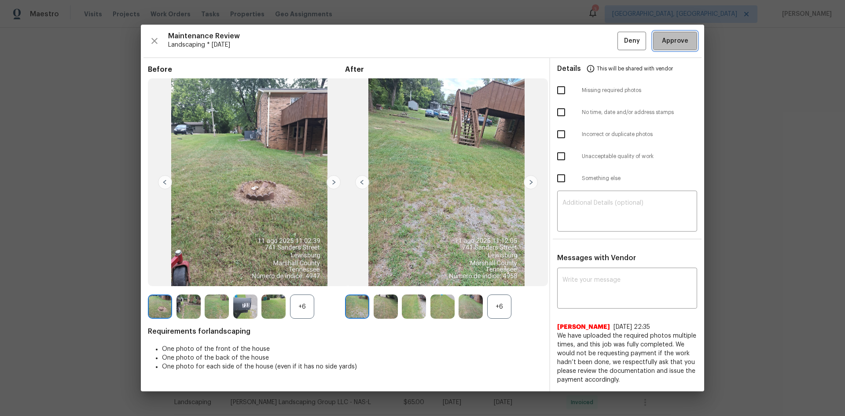
click at [455, 42] on span "Approve" at bounding box center [675, 41] width 26 height 11
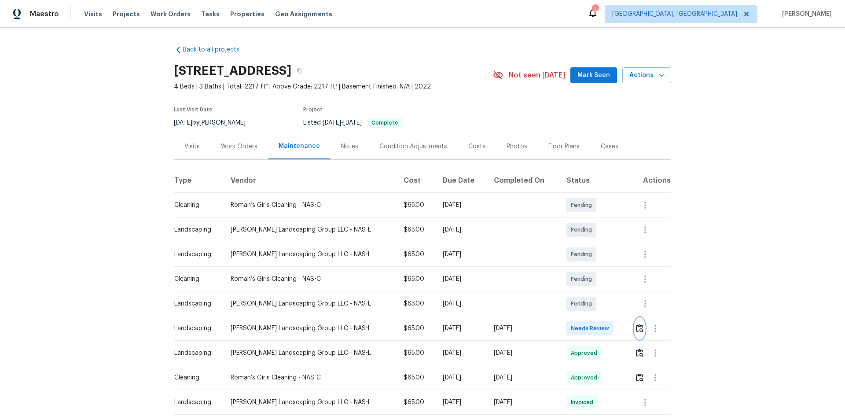
click at [601, 278] on img "button" at bounding box center [639, 328] width 7 height 8
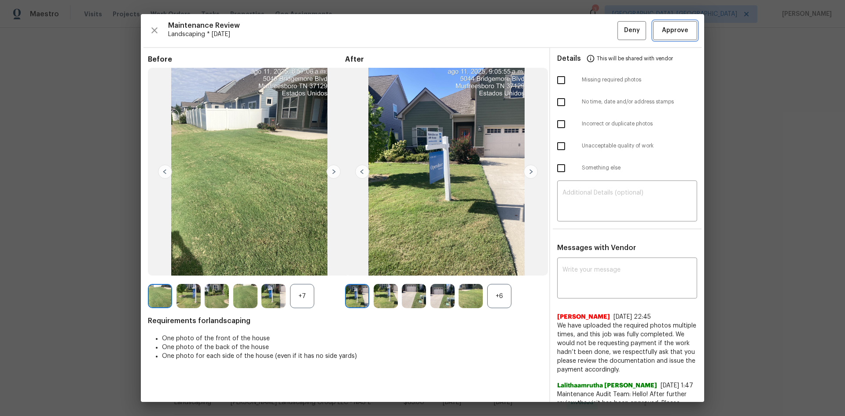
click at [601, 24] on button "Approve" at bounding box center [675, 30] width 44 height 19
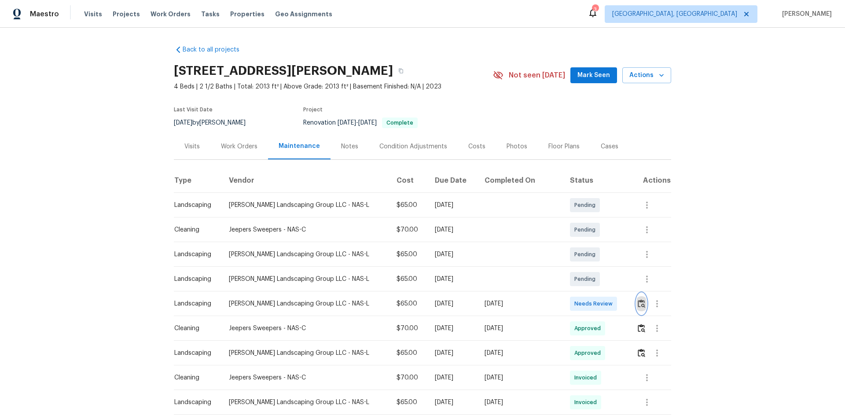
click at [455, 266] on img "button" at bounding box center [641, 303] width 7 height 8
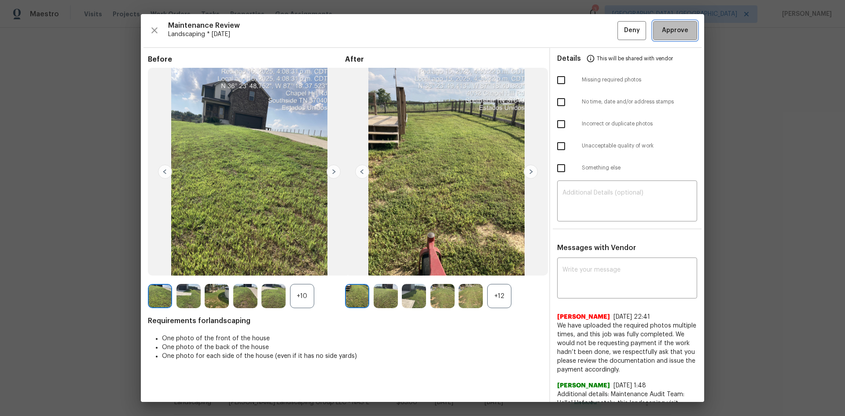
click at [455, 34] on span "Approve" at bounding box center [675, 30] width 26 height 11
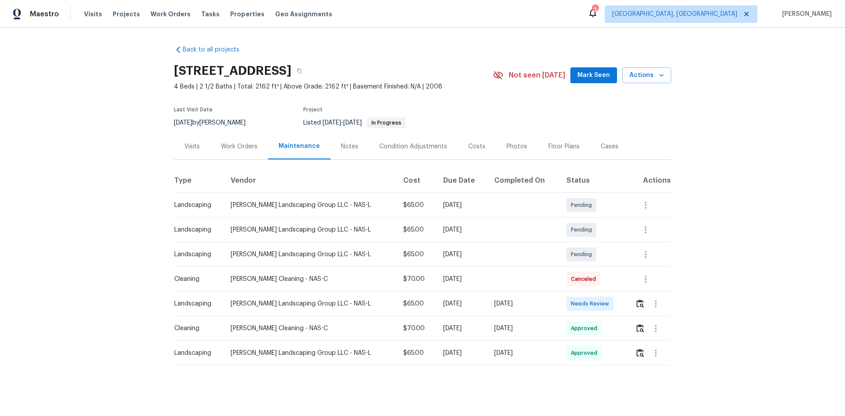
click at [601, 278] on td at bounding box center [649, 303] width 43 height 25
click at [601, 278] on img "button" at bounding box center [640, 303] width 7 height 8
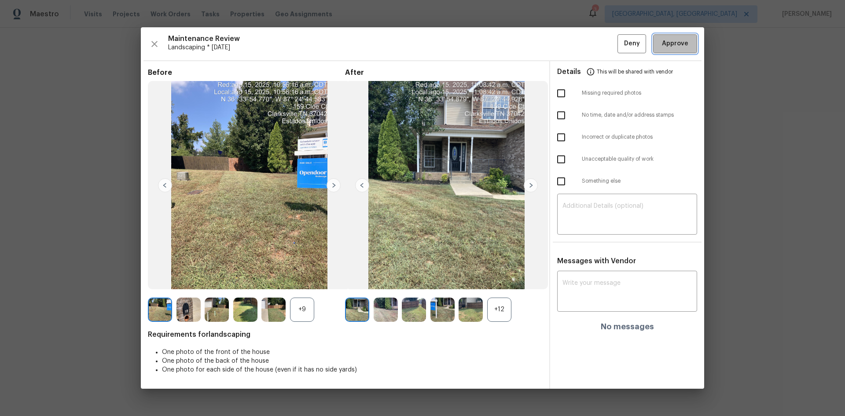
click at [601, 52] on button "Approve" at bounding box center [675, 43] width 44 height 19
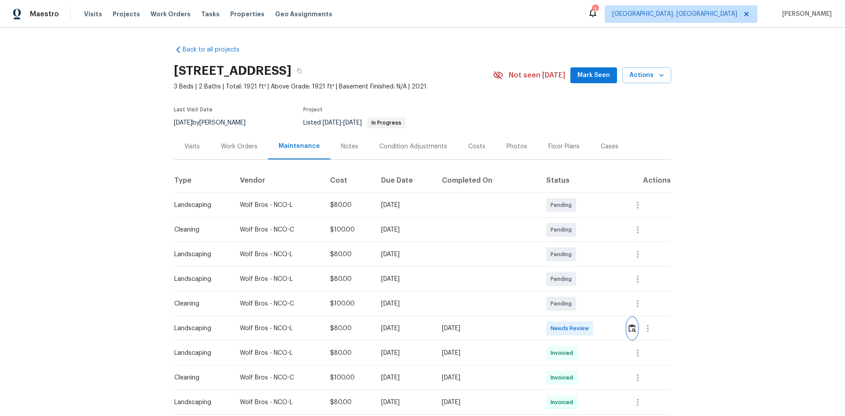
click at [601, 278] on img "button" at bounding box center [632, 328] width 7 height 8
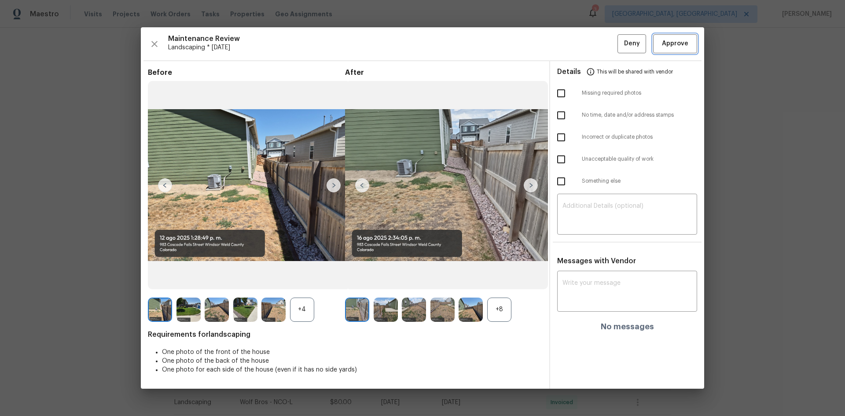
click at [601, 43] on span "Approve" at bounding box center [675, 43] width 26 height 11
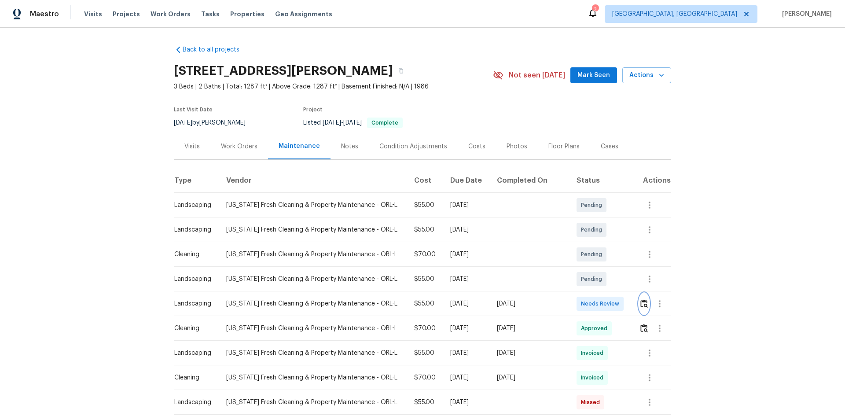
click at [601, 278] on img "button" at bounding box center [644, 303] width 7 height 8
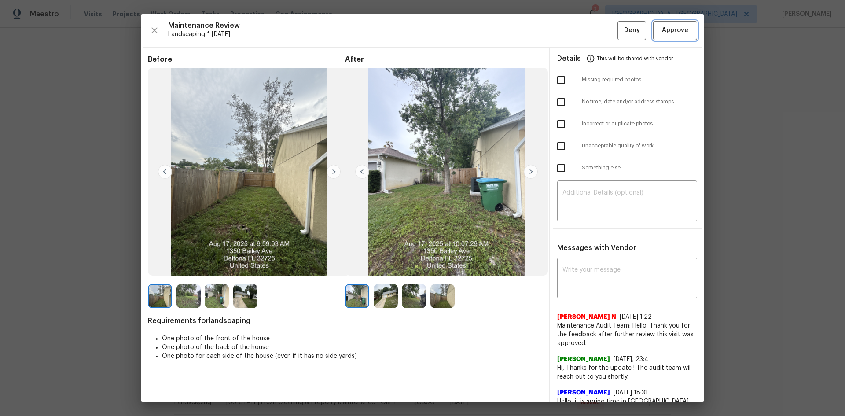
click at [601, 28] on span "Approve" at bounding box center [675, 30] width 26 height 11
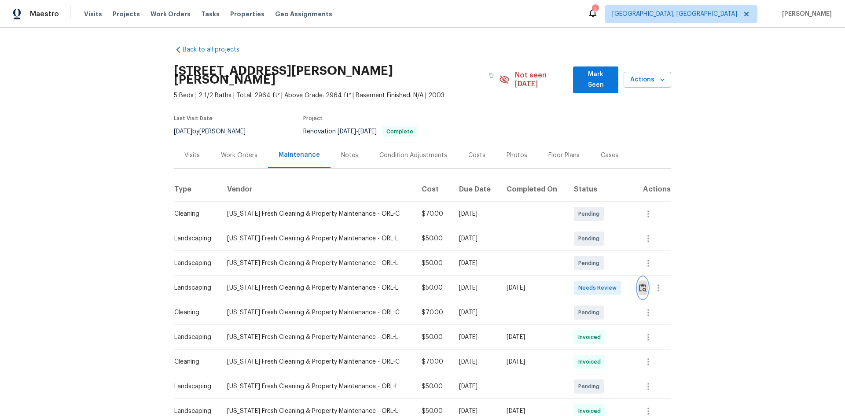
click at [455, 266] on img "button" at bounding box center [642, 288] width 7 height 8
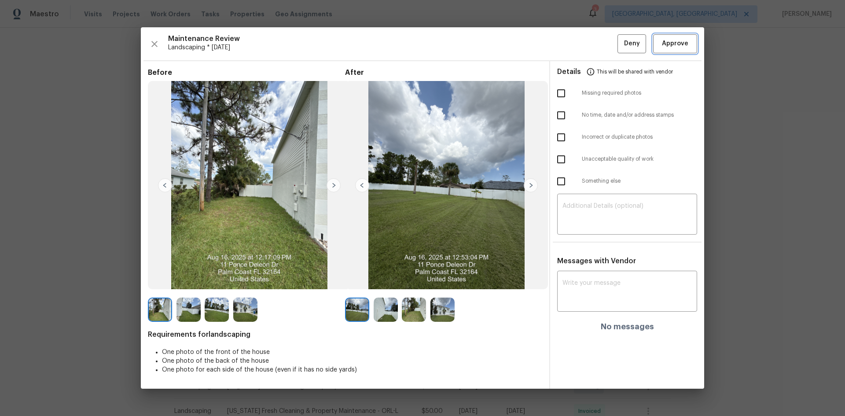
click at [455, 41] on span "Approve" at bounding box center [675, 43] width 26 height 11
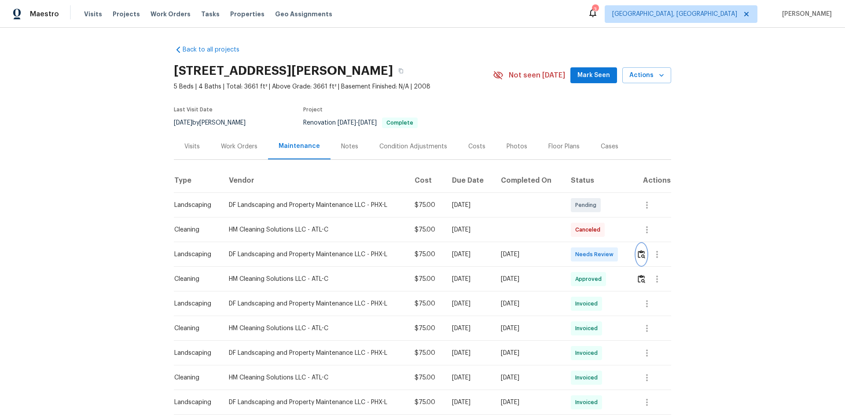
click at [601, 254] on img "button" at bounding box center [641, 254] width 7 height 8
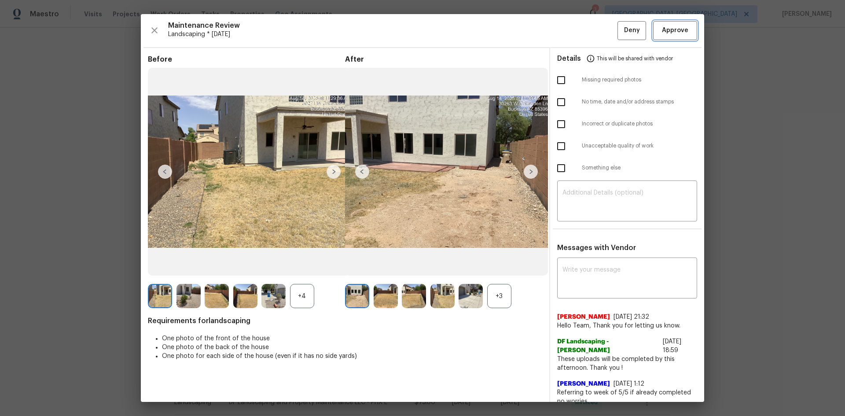
click at [601, 37] on button "Approve" at bounding box center [675, 30] width 44 height 19
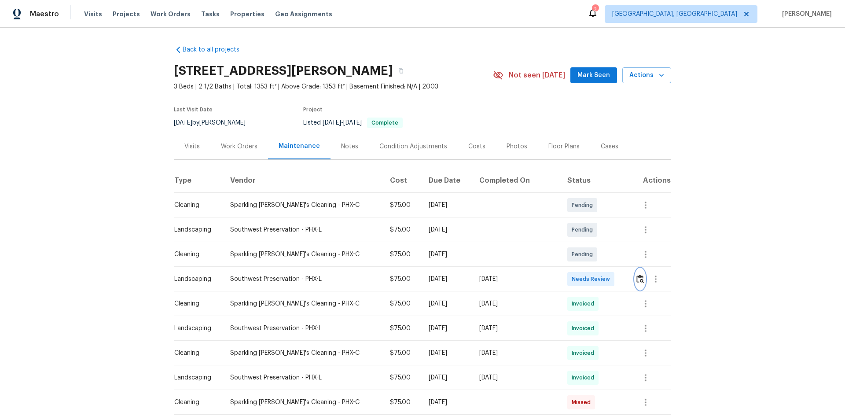
click at [601, 275] on img "button" at bounding box center [640, 279] width 7 height 8
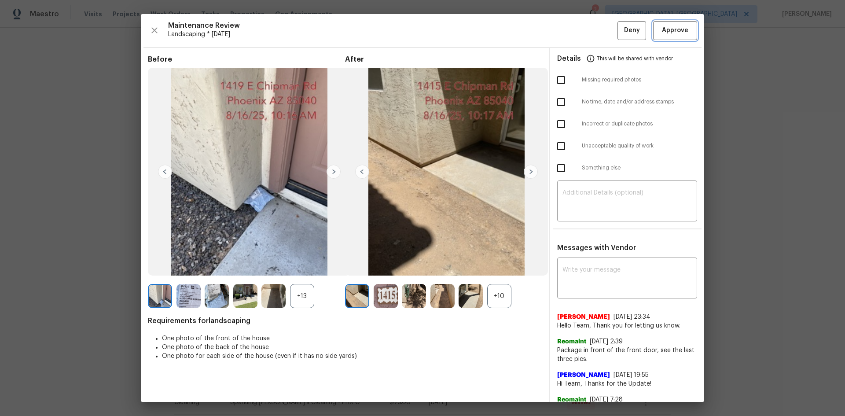
click at [601, 23] on button "Approve" at bounding box center [675, 30] width 44 height 19
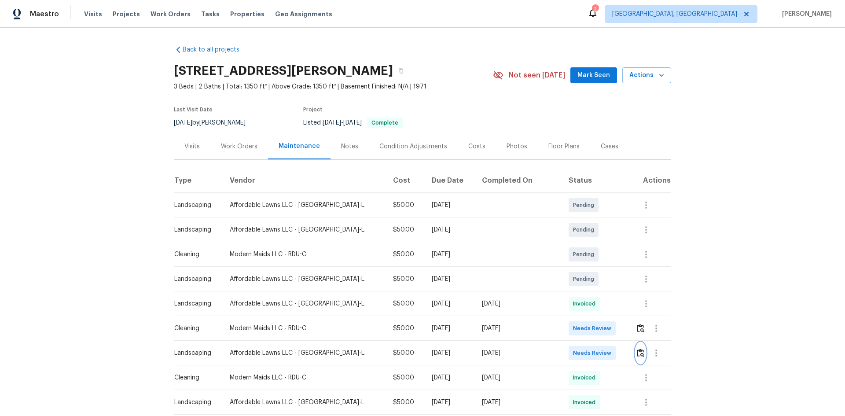
click at [455, 266] on img "button" at bounding box center [640, 353] width 7 height 8
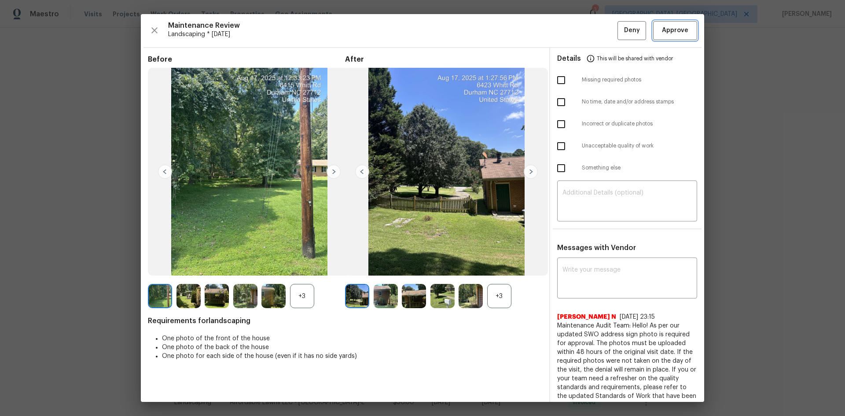
click at [455, 31] on span "Approve" at bounding box center [675, 30] width 26 height 11
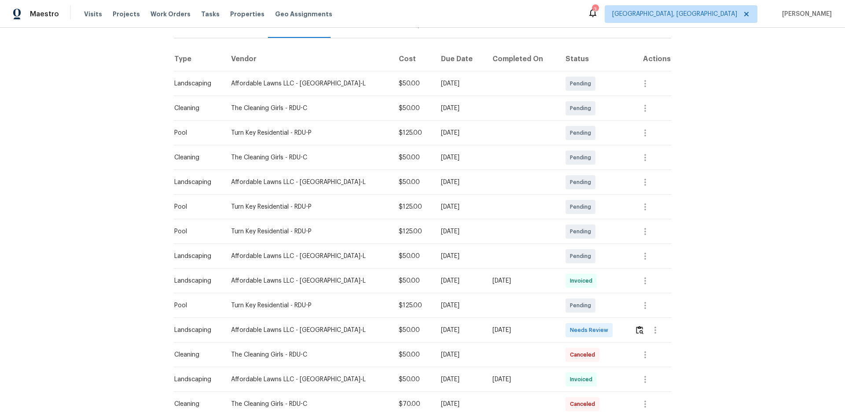
scroll to position [176, 0]
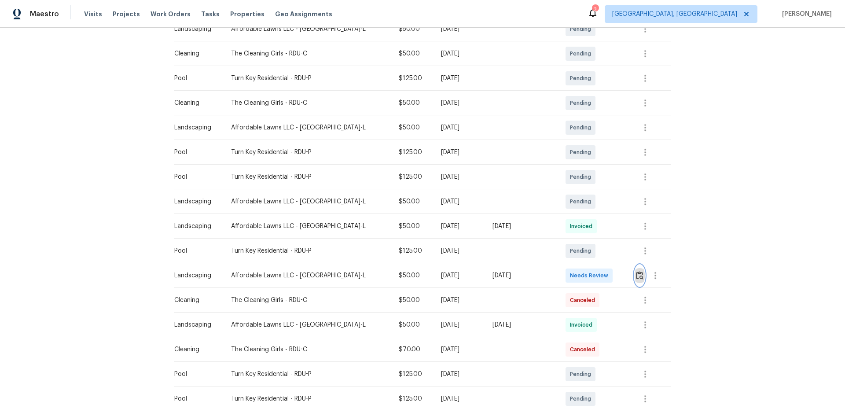
click at [601, 278] on img "button" at bounding box center [639, 275] width 7 height 8
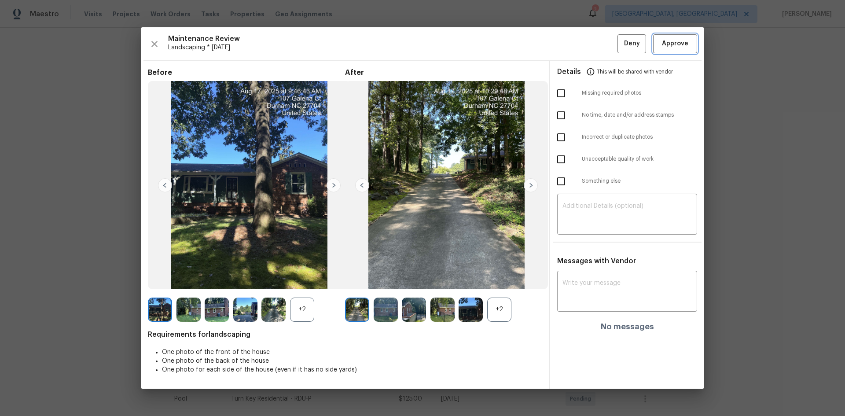
click span "Approve"
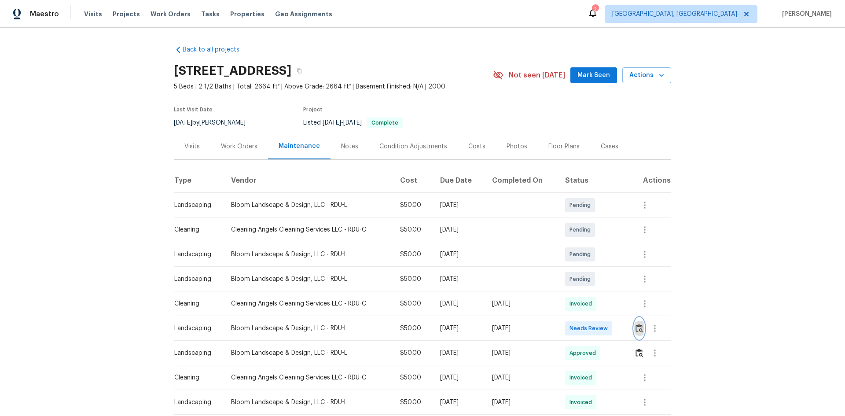
click at [455, 266] on img "button" at bounding box center [639, 328] width 7 height 8
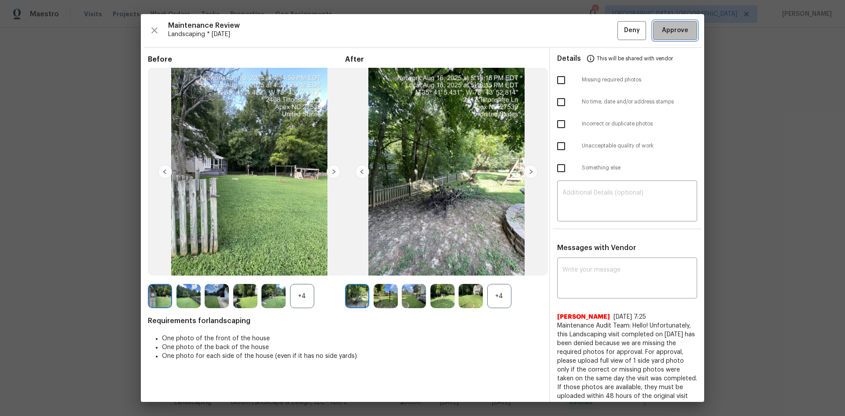
click at [455, 37] on button "Approve" at bounding box center [675, 30] width 44 height 19
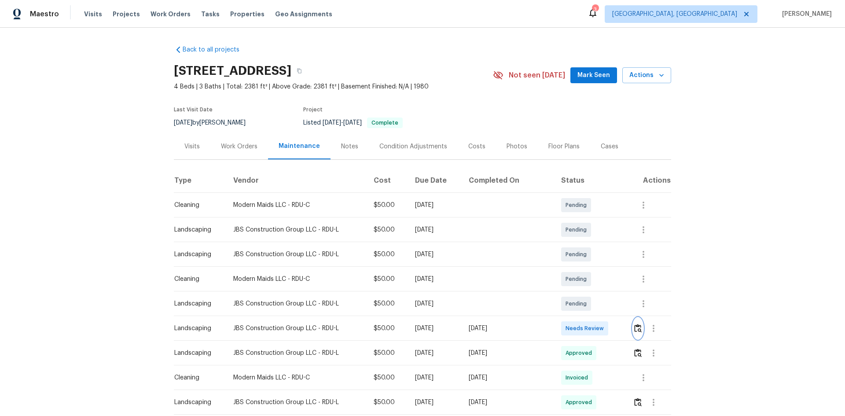
click at [601, 278] on img "button" at bounding box center [637, 328] width 7 height 8
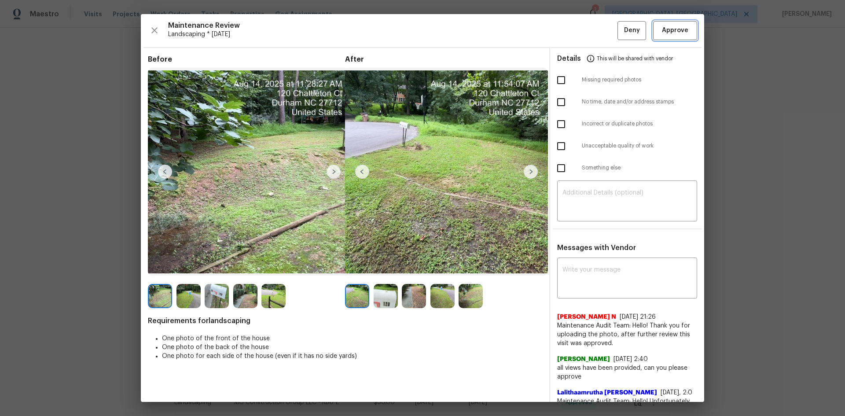
click at [601, 35] on span "Approve" at bounding box center [675, 30] width 30 height 11
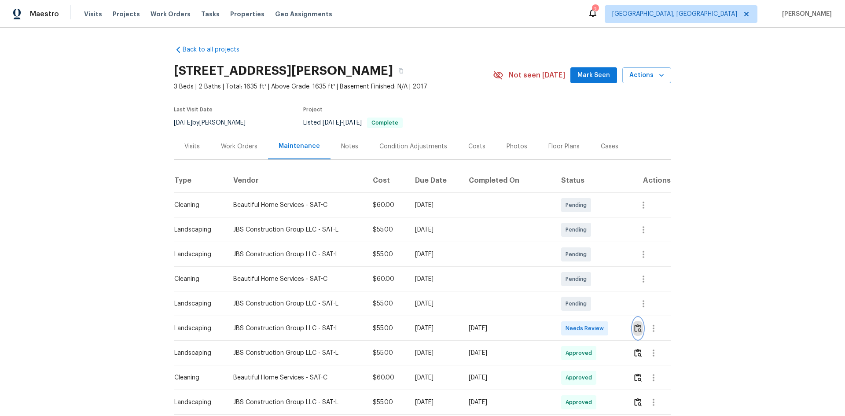
click at [601, 278] on img "button" at bounding box center [637, 328] width 7 height 8
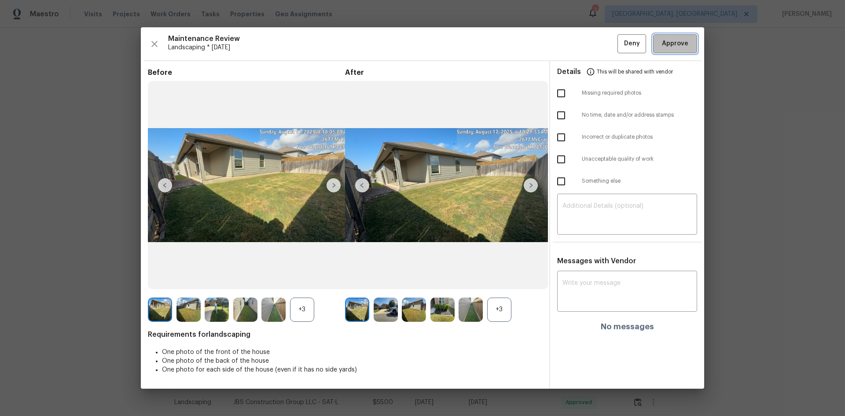
click at [601, 50] on button "Approve" at bounding box center [675, 43] width 44 height 19
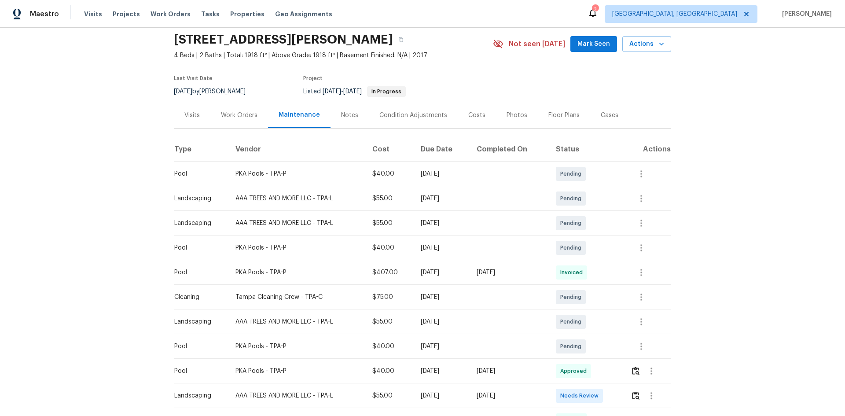
scroll to position [132, 0]
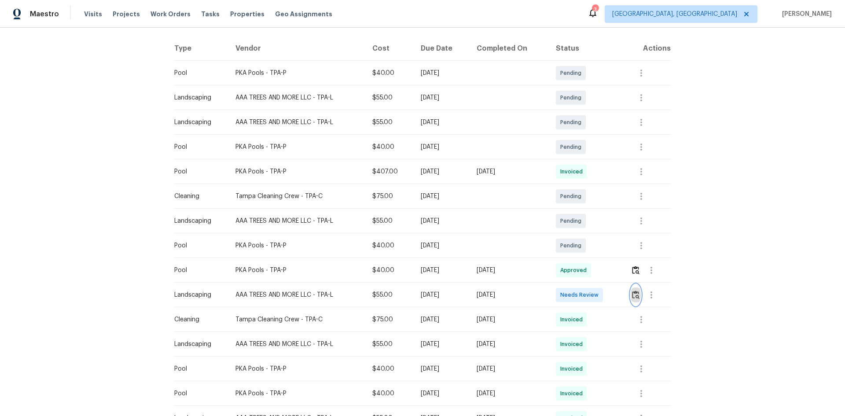
click at [601, 278] on img "button" at bounding box center [635, 295] width 7 height 8
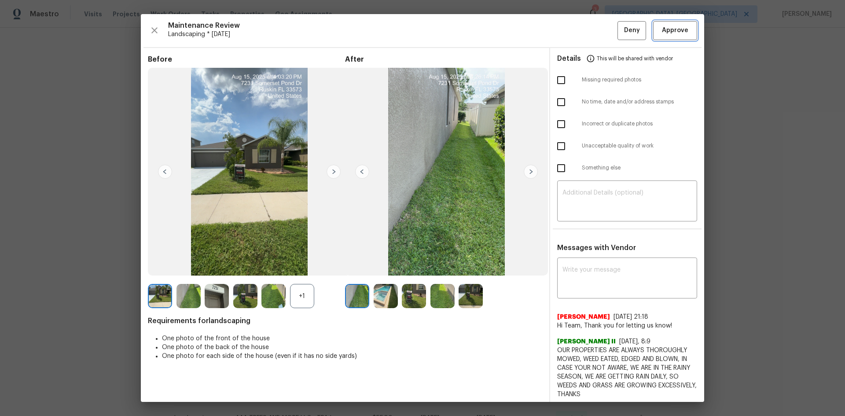
click at [601, 24] on button "Approve" at bounding box center [675, 30] width 44 height 19
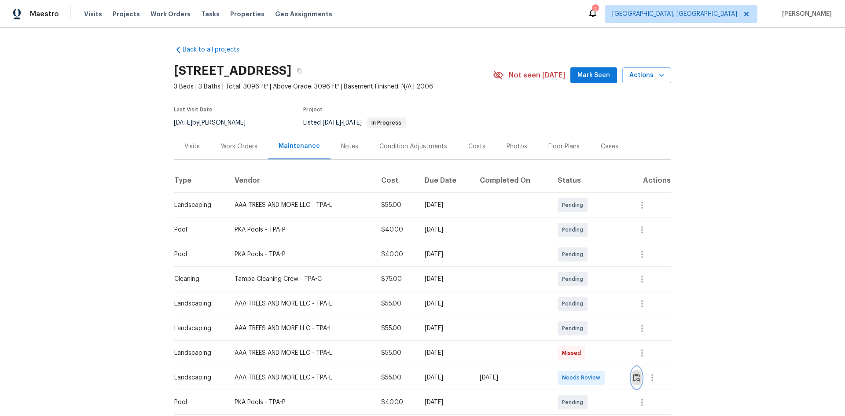
click at [601, 278] on img "button" at bounding box center [636, 377] width 7 height 8
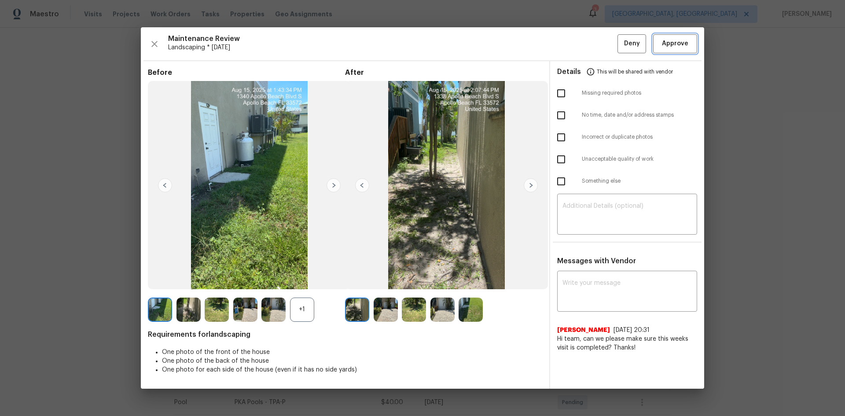
click at [601, 39] on span "Approve" at bounding box center [675, 43] width 26 height 11
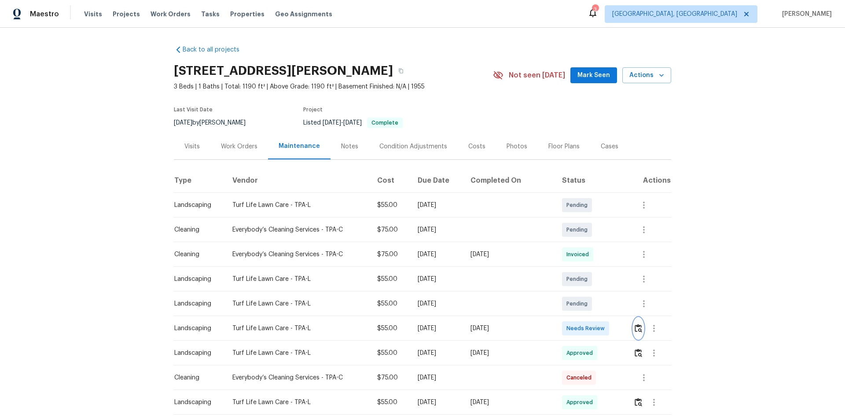
click at [455, 266] on img "button" at bounding box center [638, 328] width 7 height 8
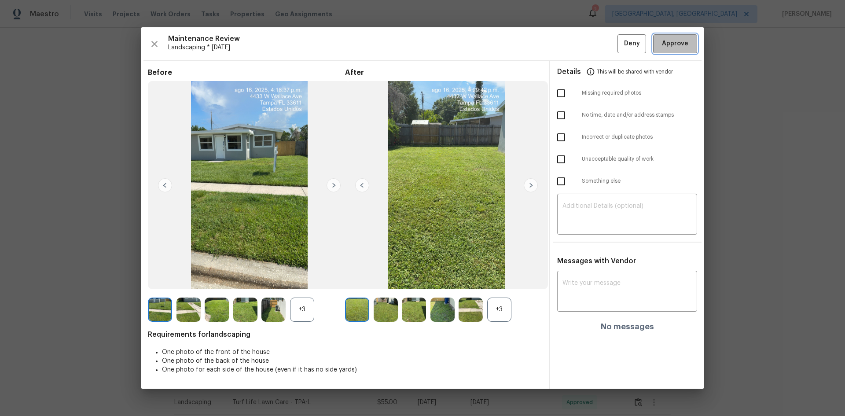
click at [455, 38] on button "Approve" at bounding box center [675, 43] width 44 height 19
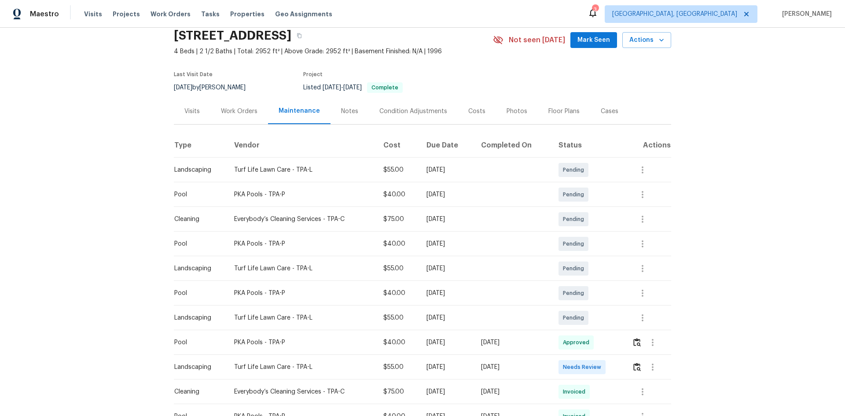
scroll to position [88, 0]
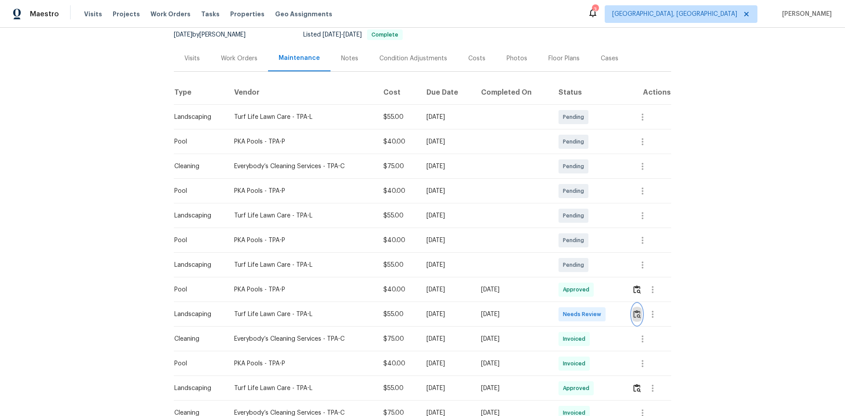
click at [455, 266] on button "button" at bounding box center [637, 314] width 10 height 21
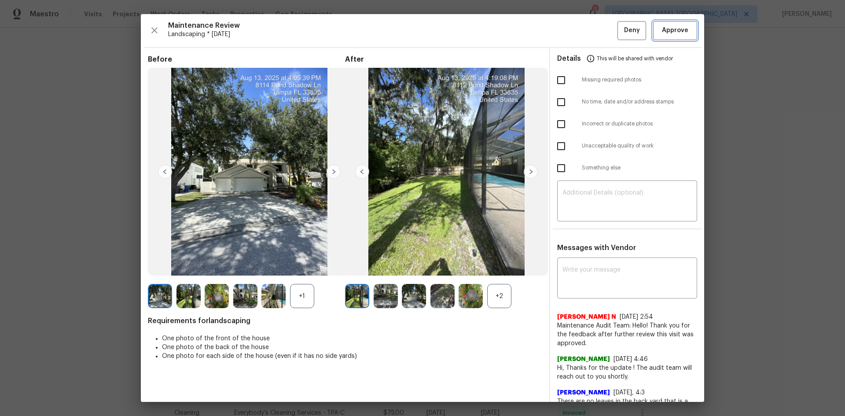
click at [455, 33] on span "Approve" at bounding box center [675, 30] width 26 height 11
